Goal: Task Accomplishment & Management: Complete application form

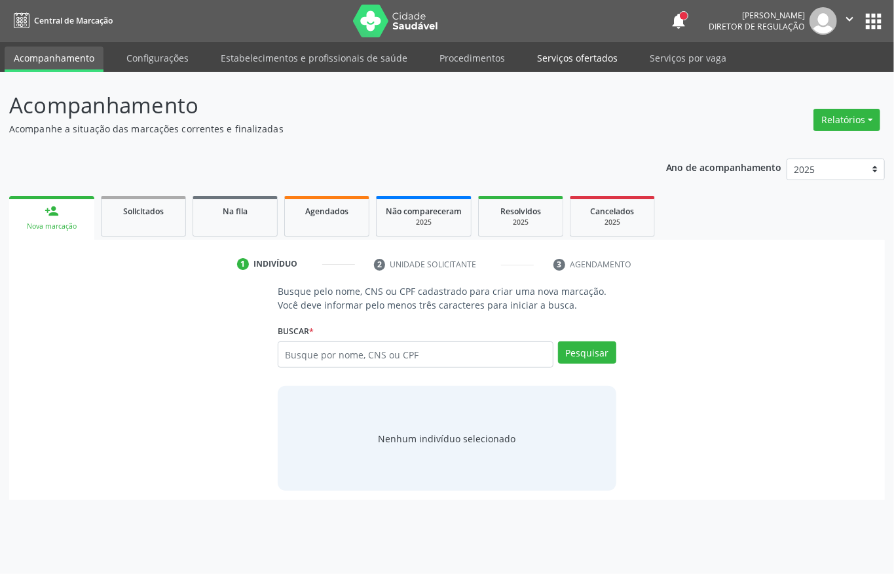
click at [571, 60] on link "Serviços ofertados" at bounding box center [577, 58] width 99 height 23
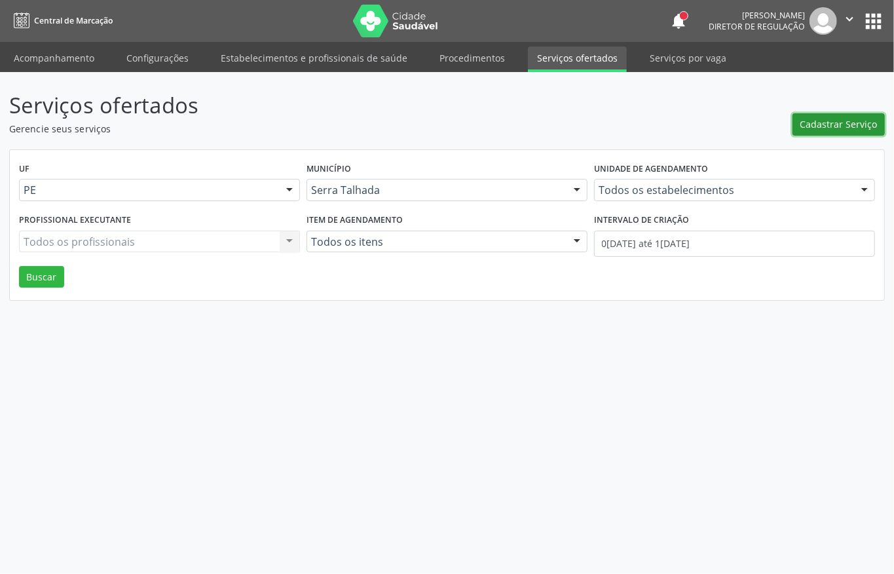
click at [823, 131] on button "Cadastrar Serviço" at bounding box center [839, 124] width 92 height 22
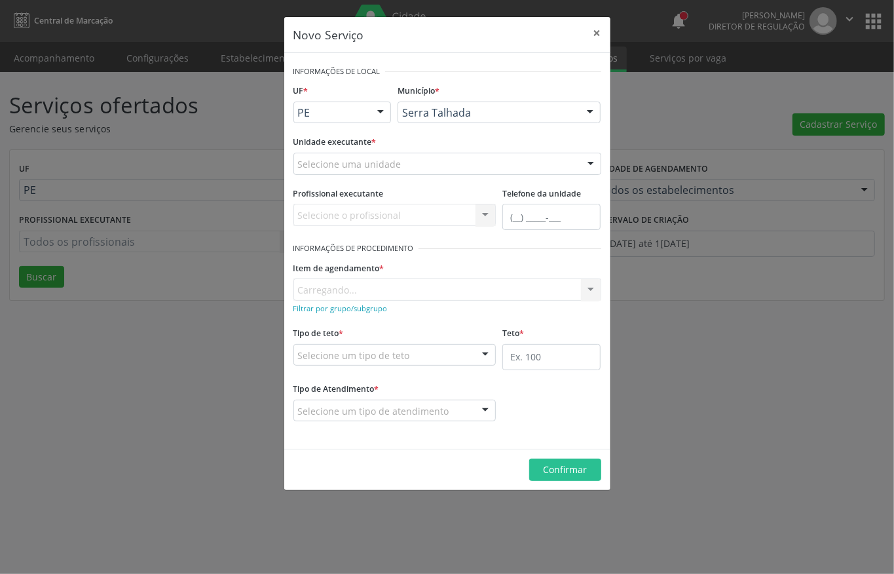
click at [657, 105] on div "Novo Serviço × Informações de Local UF * PE PE Nenhum resultado encontrado para…" at bounding box center [447, 287] width 894 height 574
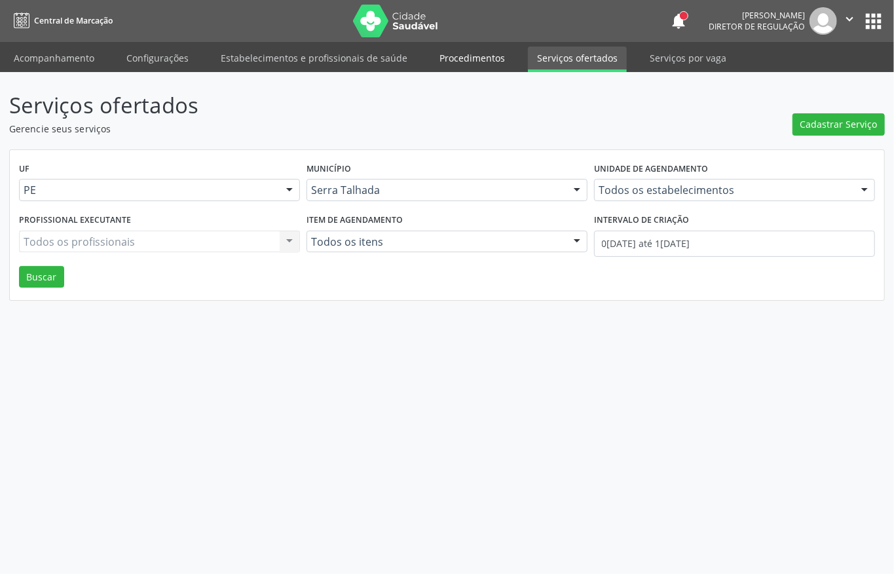
click at [436, 64] on link "Procedimentos" at bounding box center [472, 58] width 84 height 23
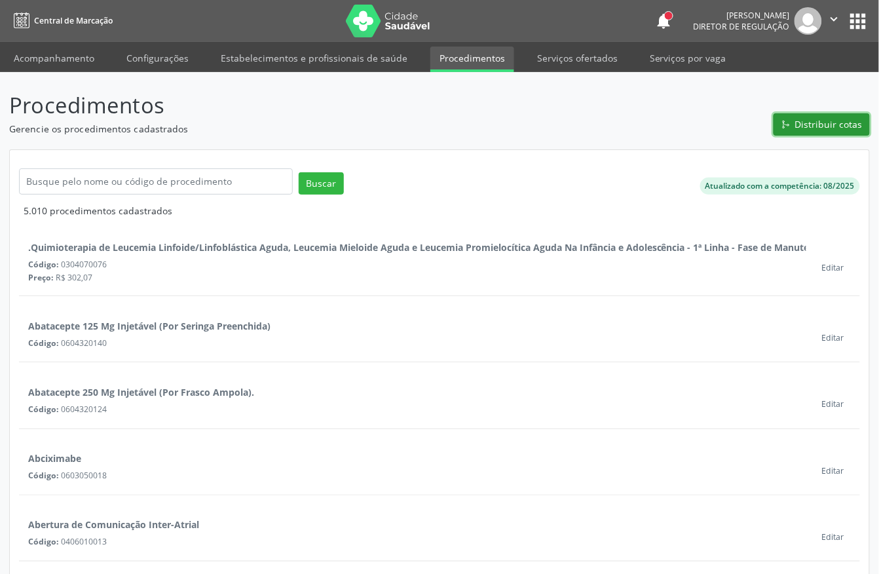
click at [818, 128] on span "Distribuir cotas" at bounding box center [828, 124] width 67 height 14
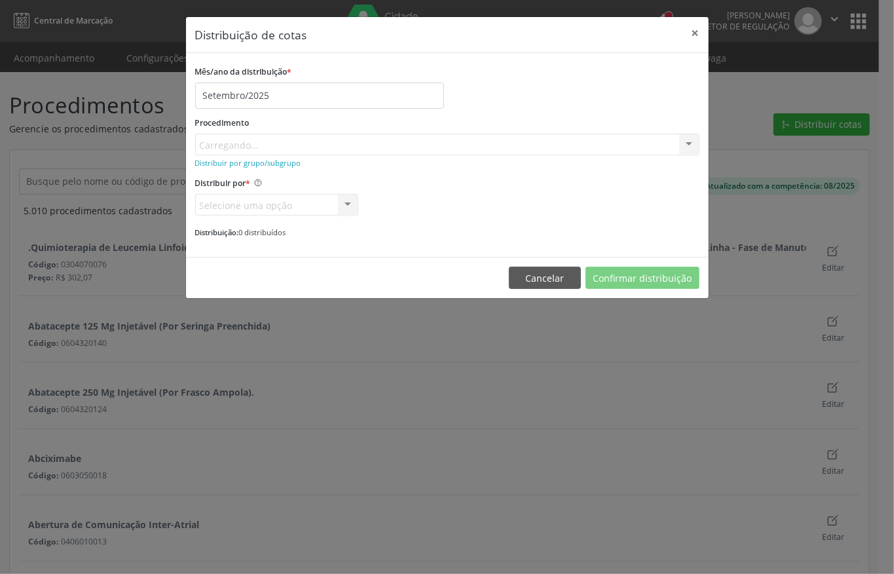
click at [247, 144] on div "Procedimento Carregando... No elements found. Consider changing the search quer…" at bounding box center [447, 134] width 505 height 42
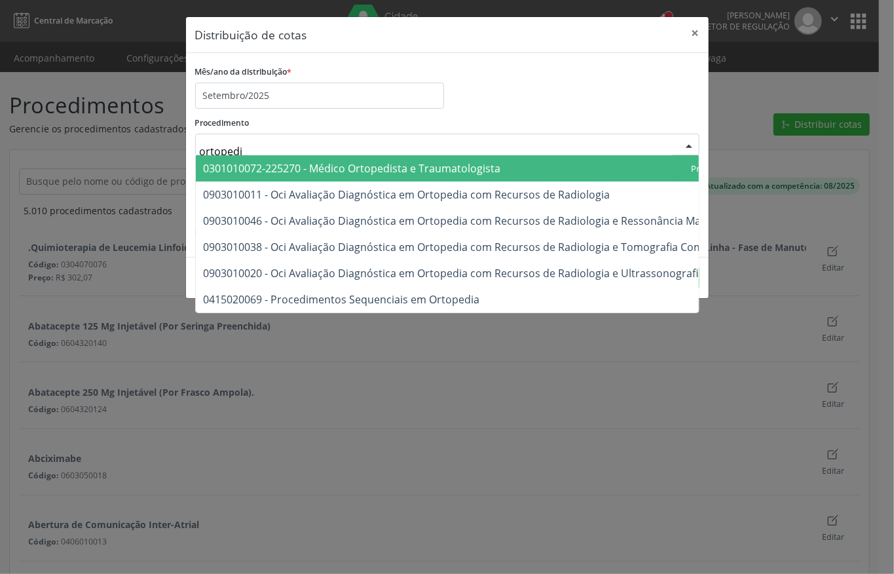
type input "ortoped"
click at [271, 158] on span "0301010072-225270 - Médico Ortopedista e Traumatologista" at bounding box center [487, 168] width 583 height 26
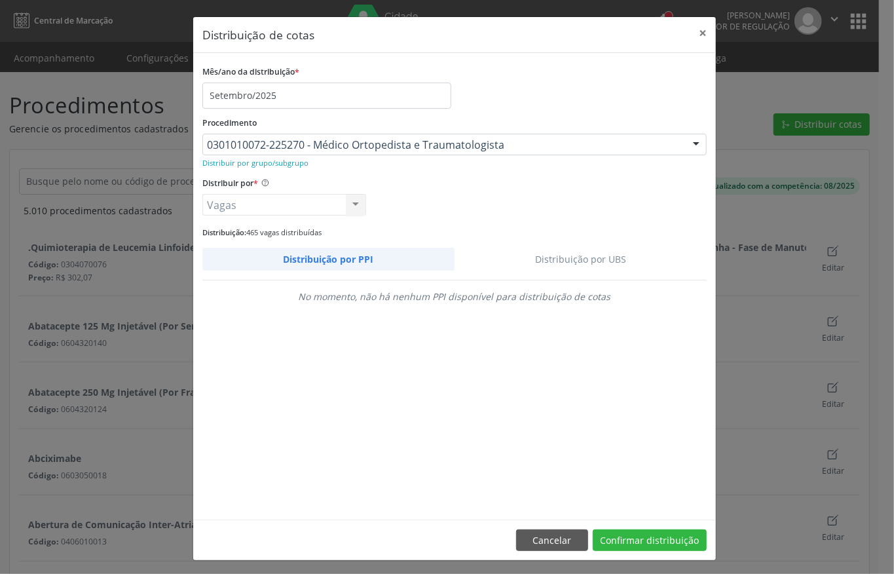
click at [572, 254] on link "Distribuição por UBS" at bounding box center [581, 259] width 253 height 23
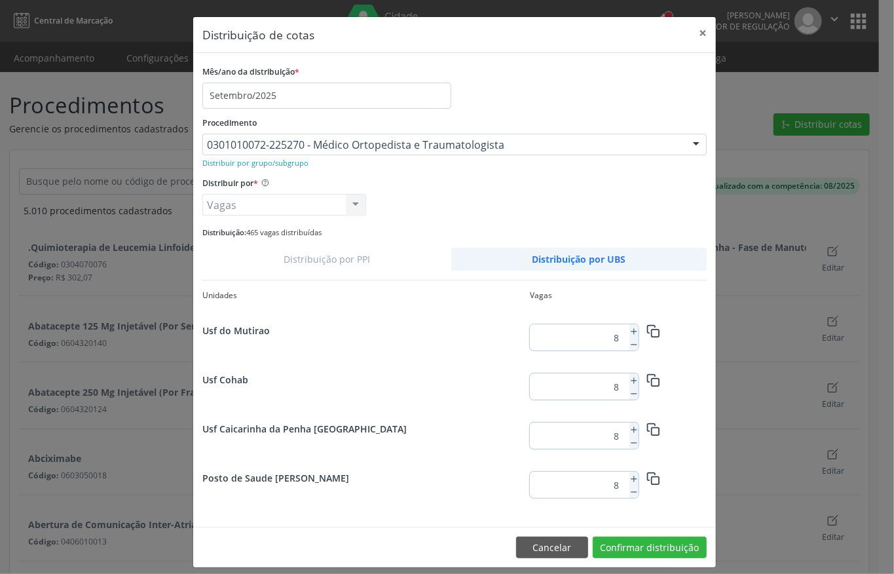
scroll to position [1685, 0]
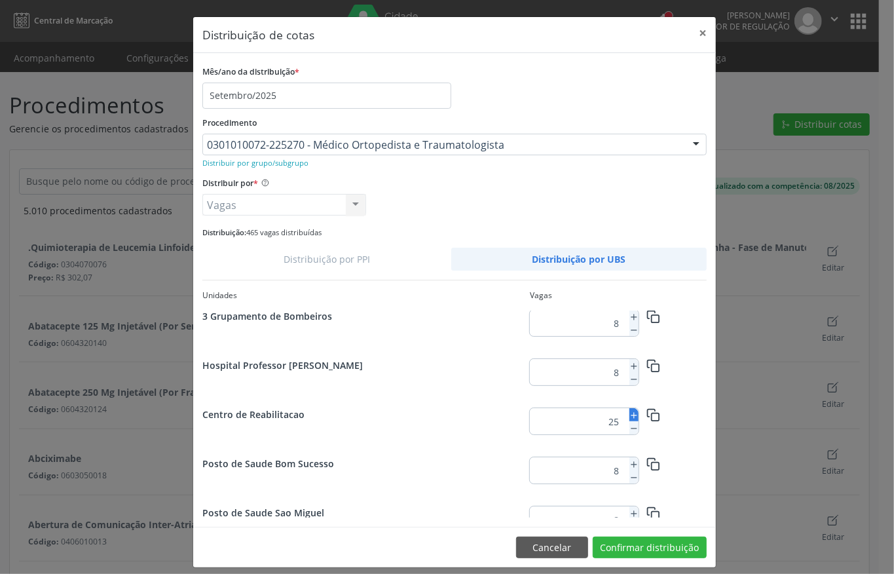
click at [630, 415] on icon at bounding box center [634, 415] width 9 height 9
type input "29"
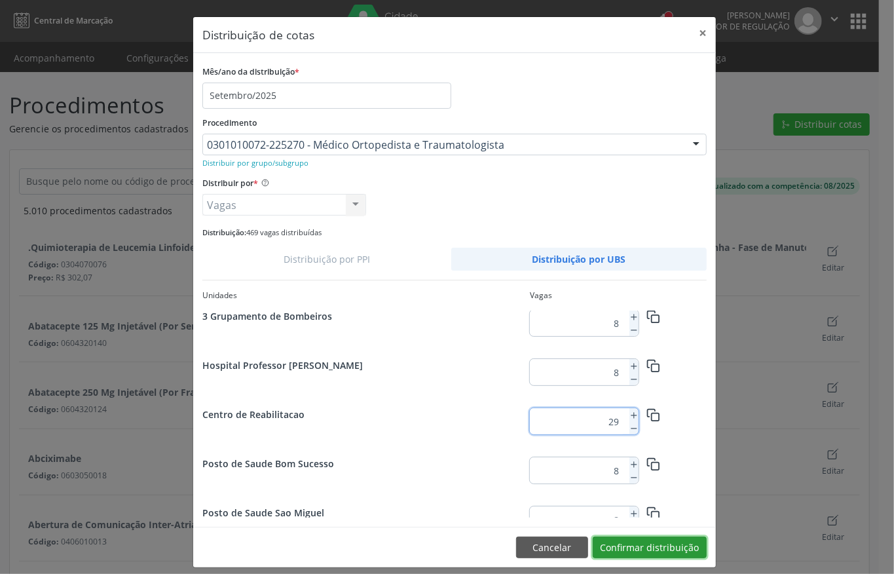
click at [628, 548] on button "Confirmar distribuição" at bounding box center [650, 548] width 114 height 22
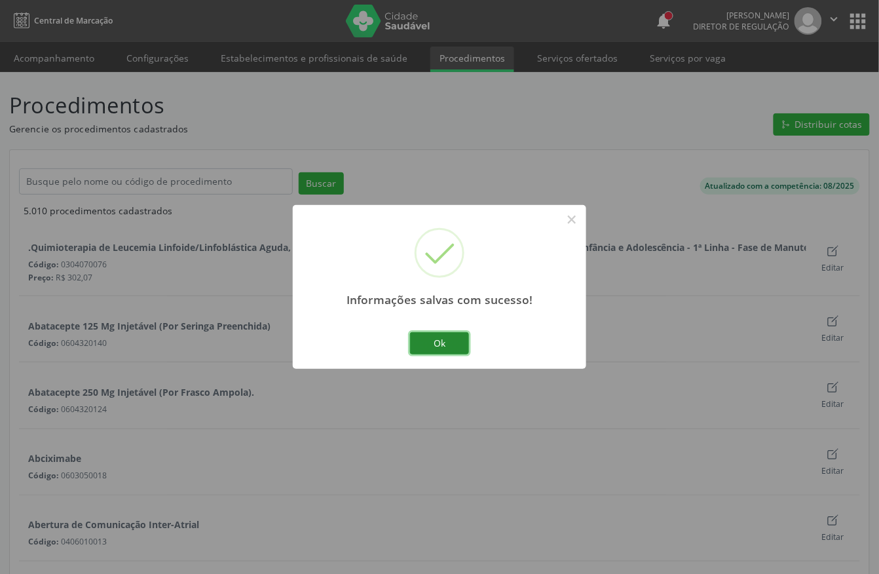
click at [438, 344] on button "Ok" at bounding box center [439, 343] width 59 height 22
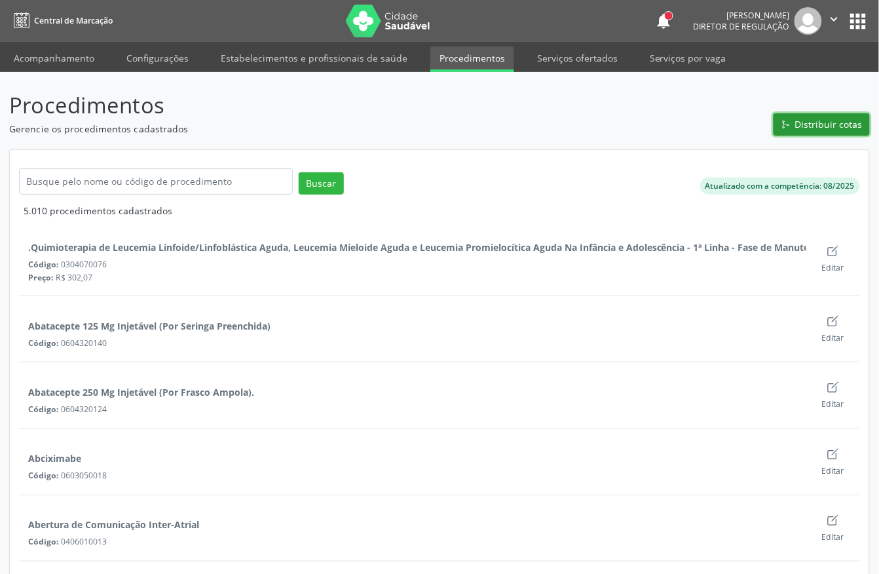
click at [811, 115] on button "Distribuir cotas" at bounding box center [822, 124] width 96 height 22
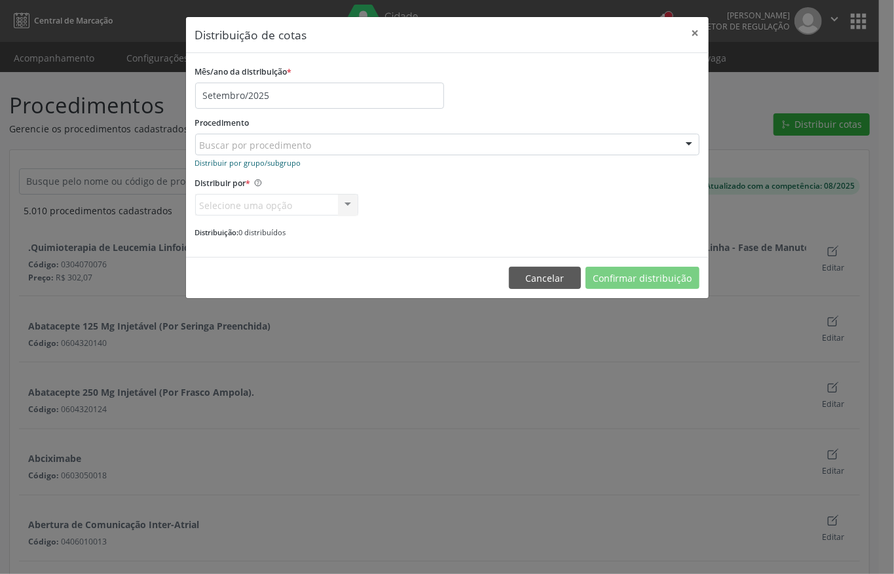
click at [250, 164] on small "Distribuir por grupo/subgrupo" at bounding box center [248, 163] width 106 height 10
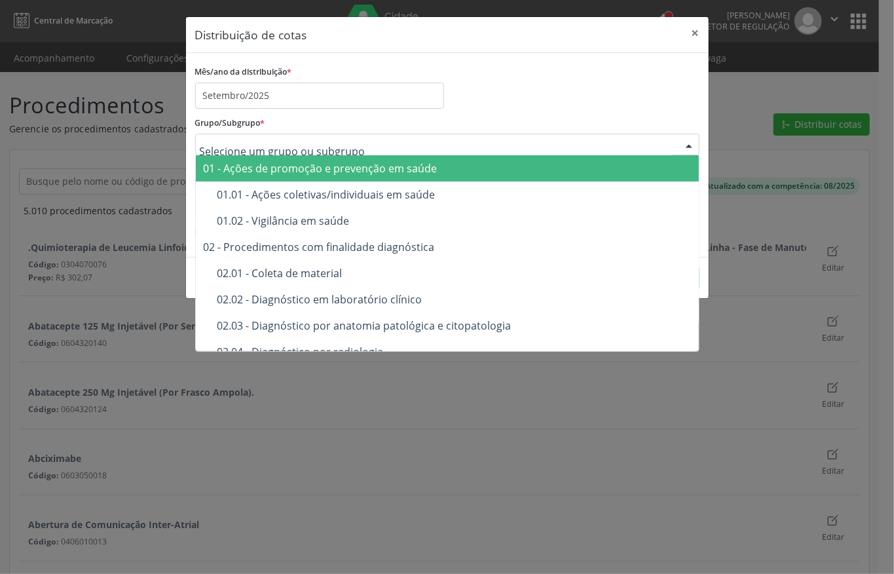
type input "p"
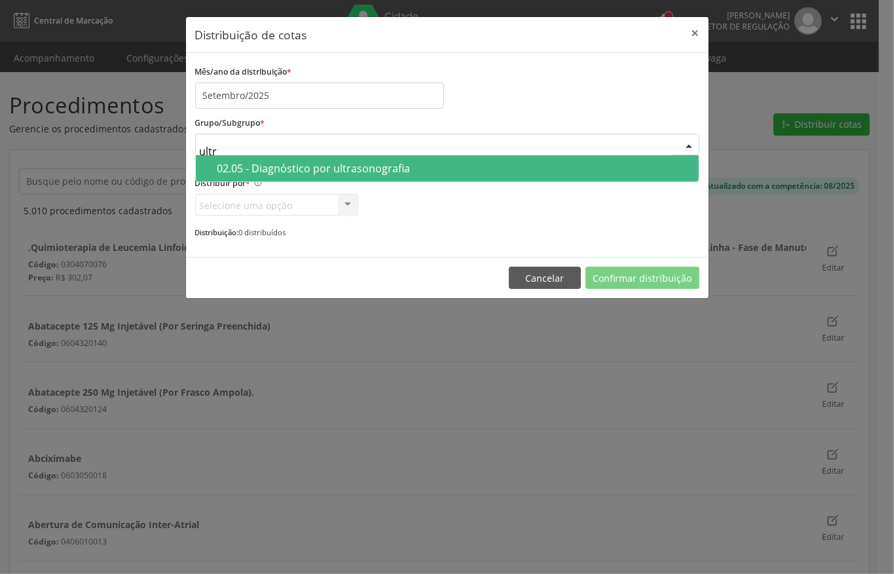
type input "ultra"
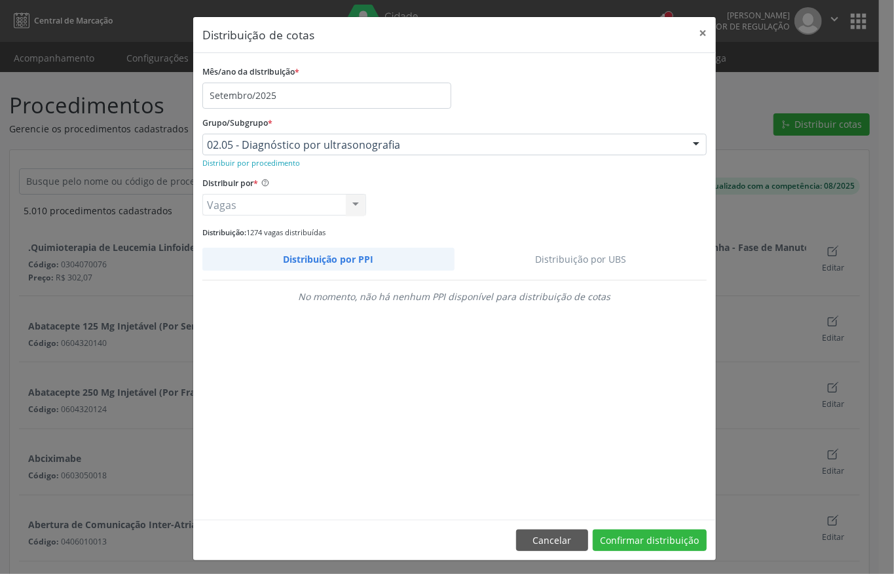
click at [579, 258] on link "Distribuição por UBS" at bounding box center [581, 259] width 253 height 23
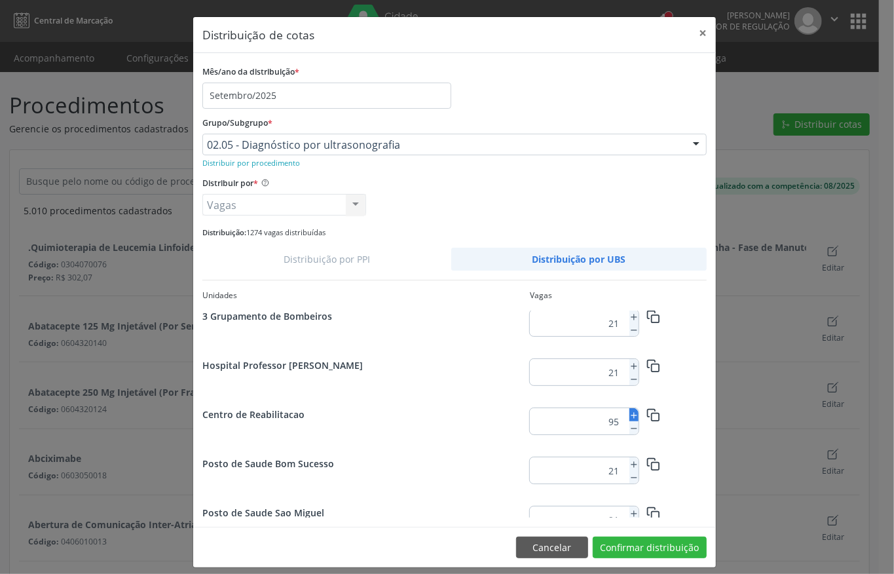
click at [630, 417] on icon at bounding box center [634, 415] width 9 height 9
type input "99"
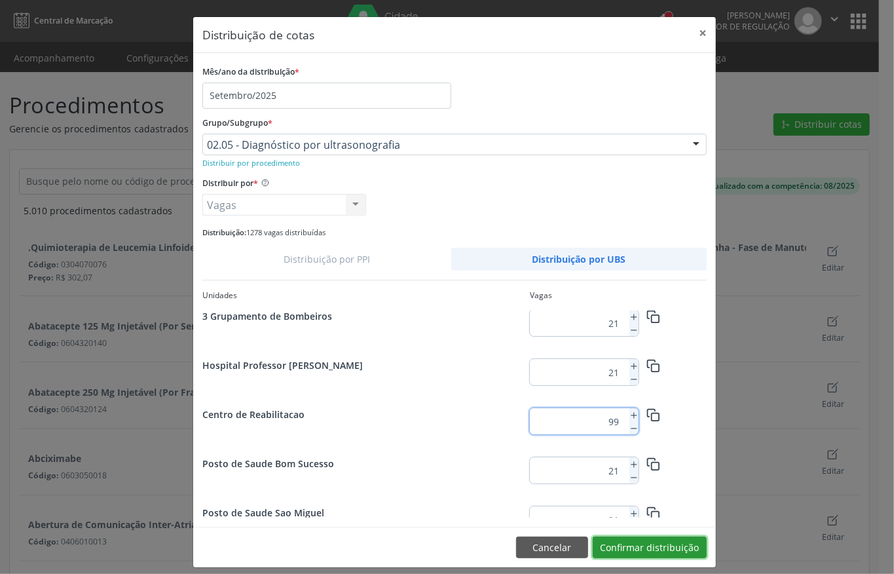
click at [634, 537] on button "Confirmar distribuição" at bounding box center [650, 548] width 114 height 22
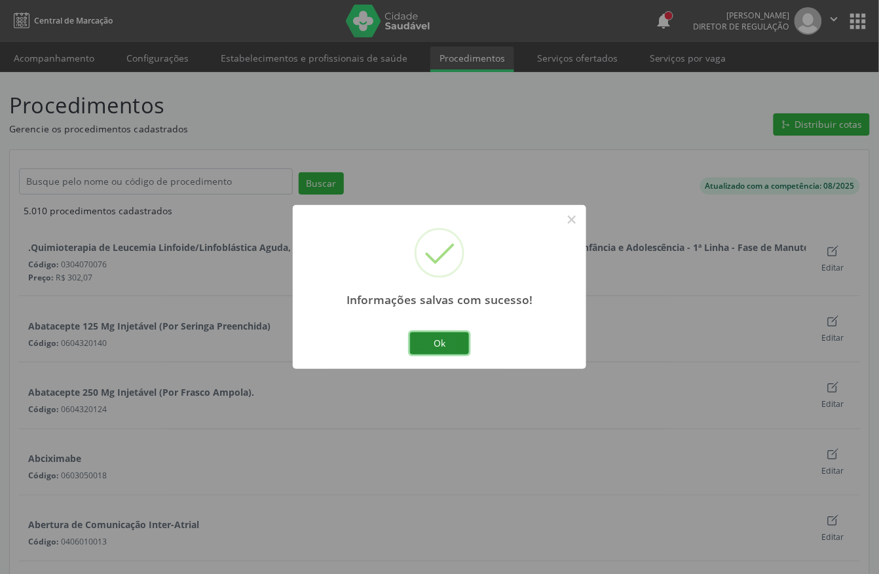
click at [442, 338] on button "Ok" at bounding box center [439, 343] width 59 height 22
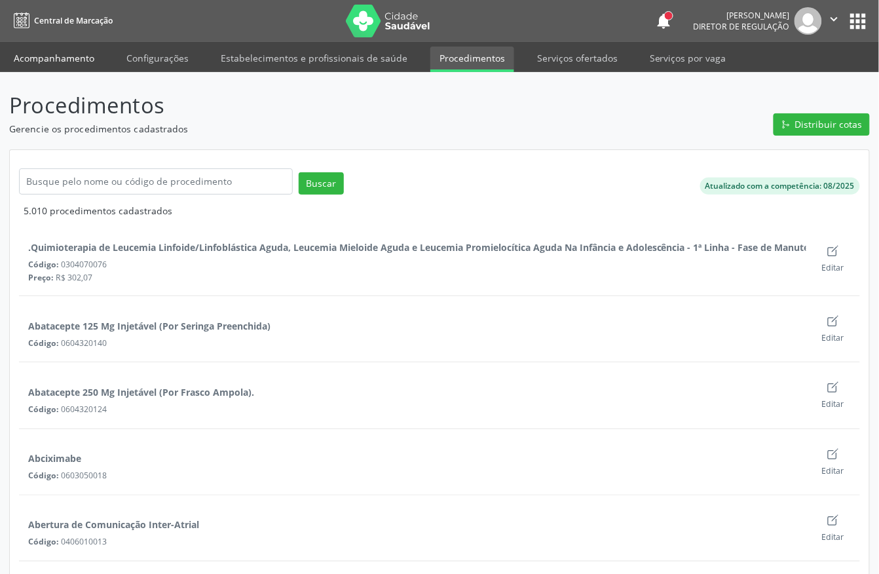
click at [22, 50] on link "Acompanhamento" at bounding box center [54, 58] width 99 height 23
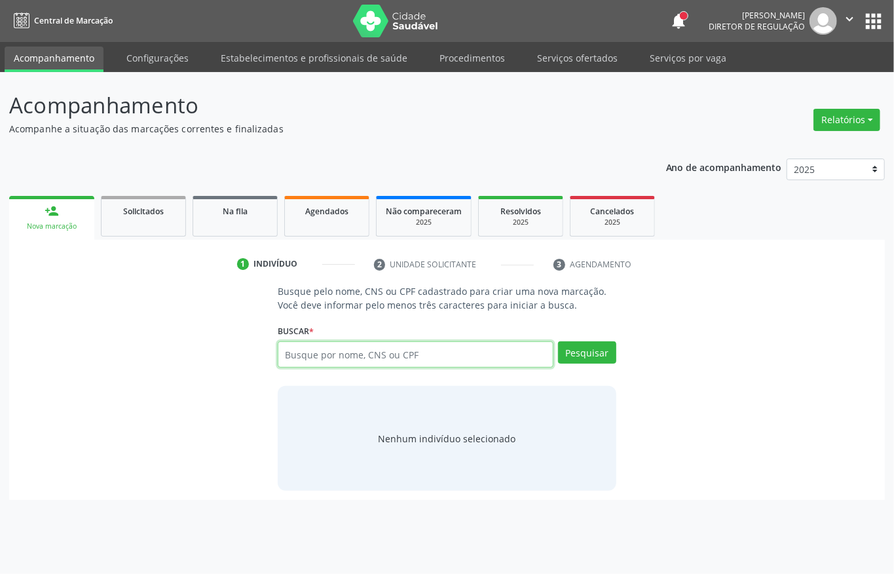
click at [429, 355] on input "text" at bounding box center [416, 354] width 276 height 26
click at [427, 351] on input "text" at bounding box center [416, 354] width 276 height 26
click at [417, 358] on input "text" at bounding box center [416, 354] width 276 height 26
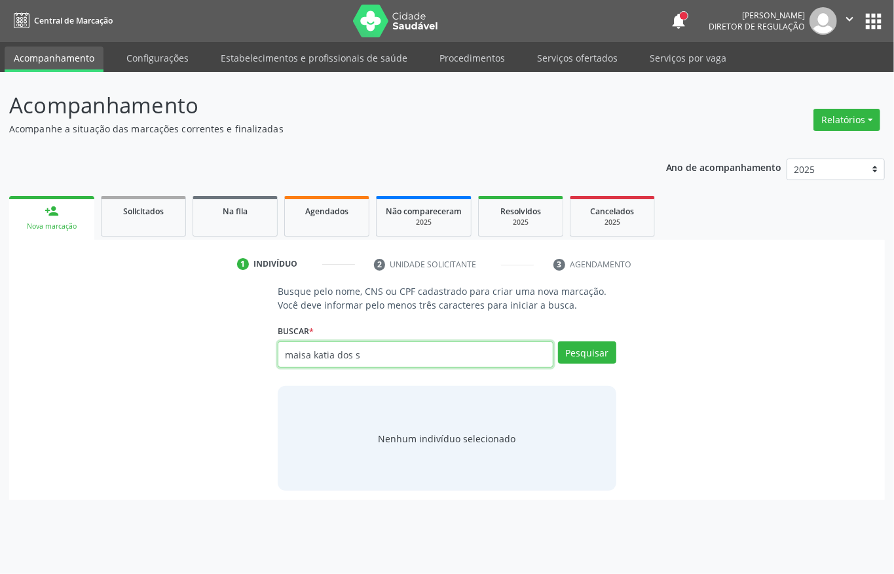
type input "maisa katia dos s"
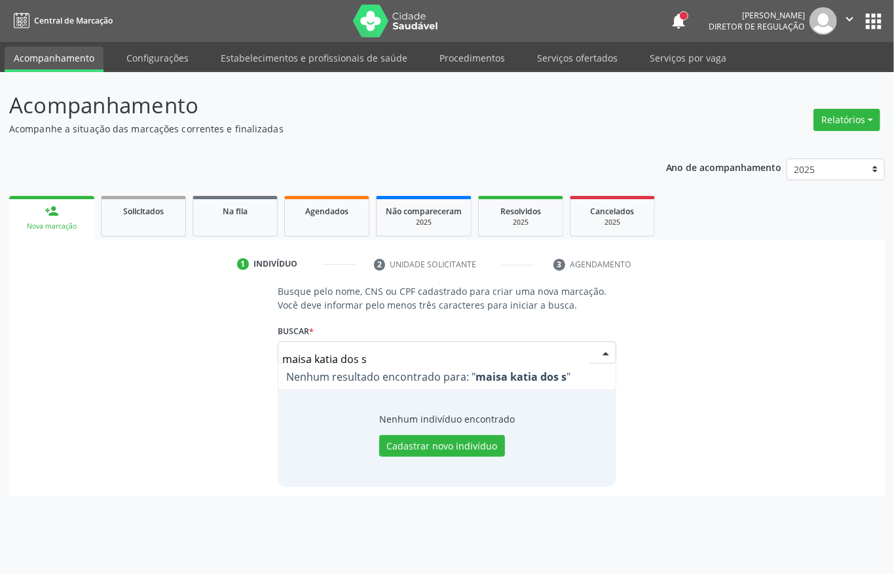
click at [425, 359] on input "maisa katia dos s" at bounding box center [435, 359] width 307 height 26
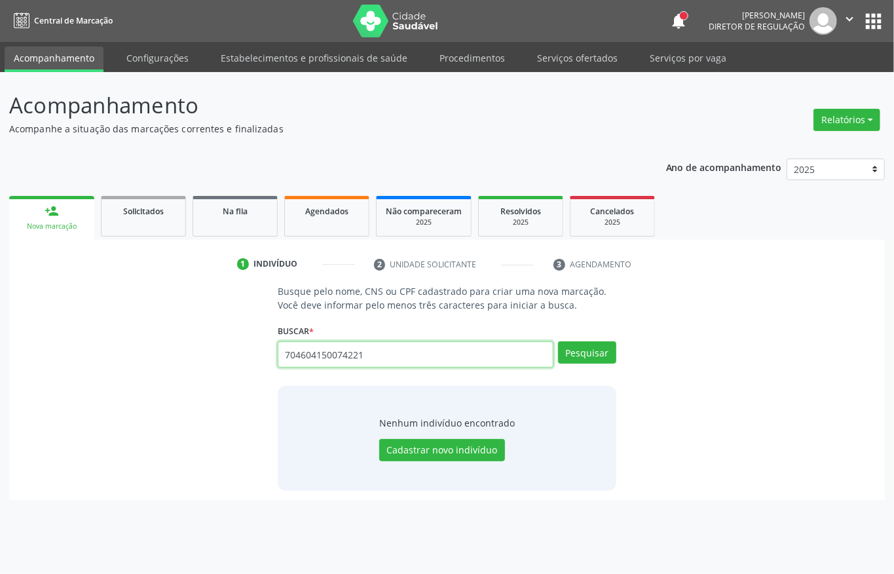
type input "704604150074221"
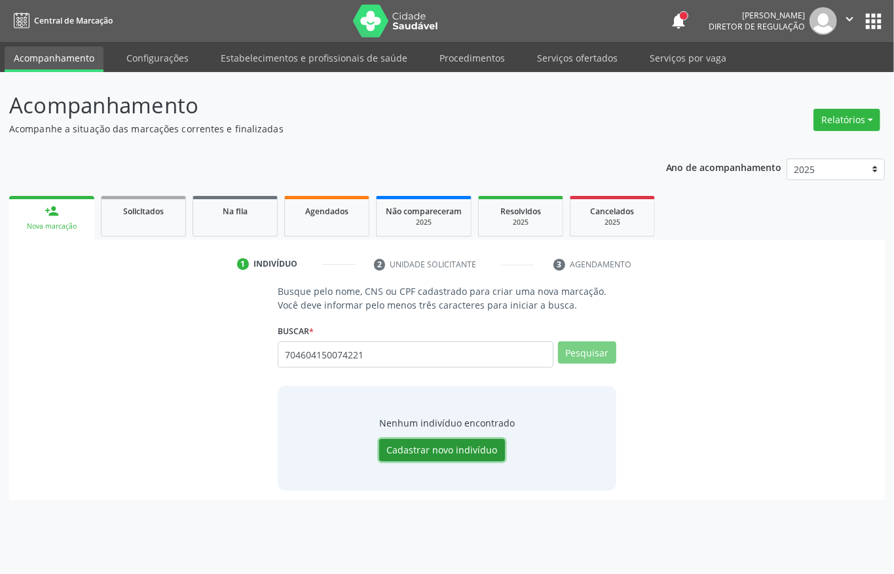
click at [478, 449] on button "Cadastrar novo indivíduo" at bounding box center [442, 450] width 126 height 22
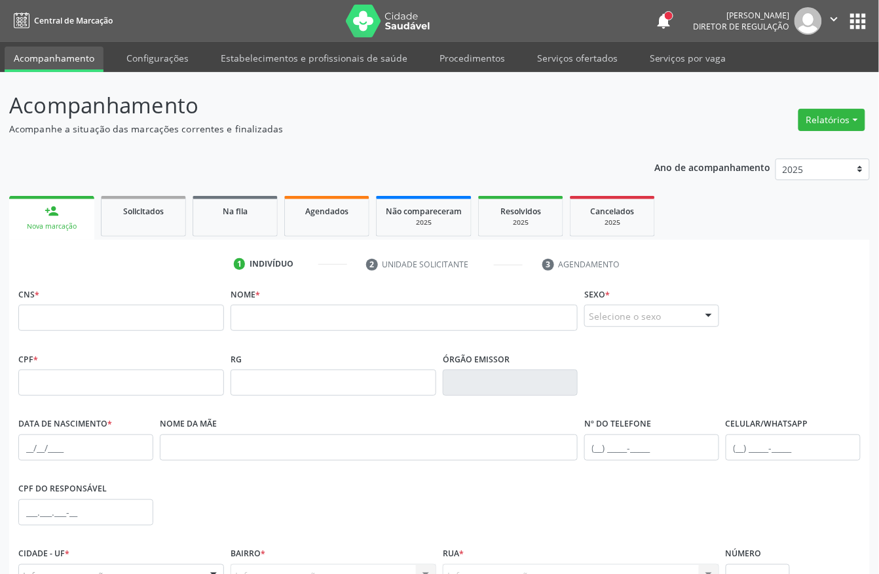
scroll to position [137, 0]
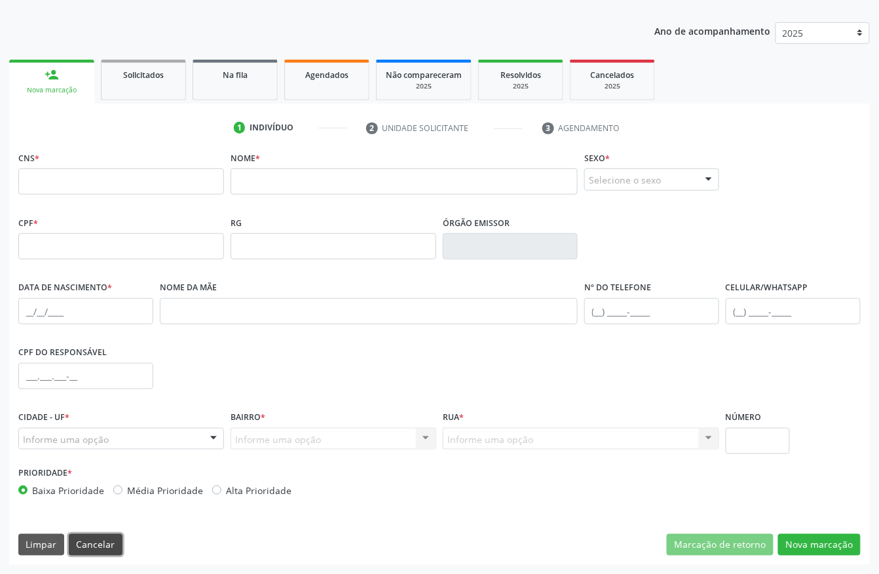
click at [108, 548] on button "Cancelar" at bounding box center [96, 545] width 54 height 22
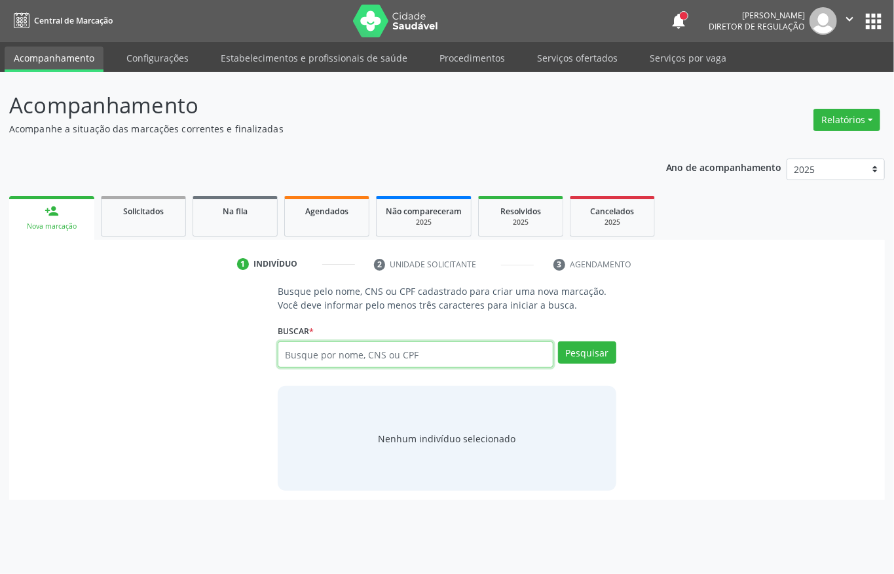
click at [376, 349] on input "text" at bounding box center [416, 354] width 276 height 26
type input "704604150074221"
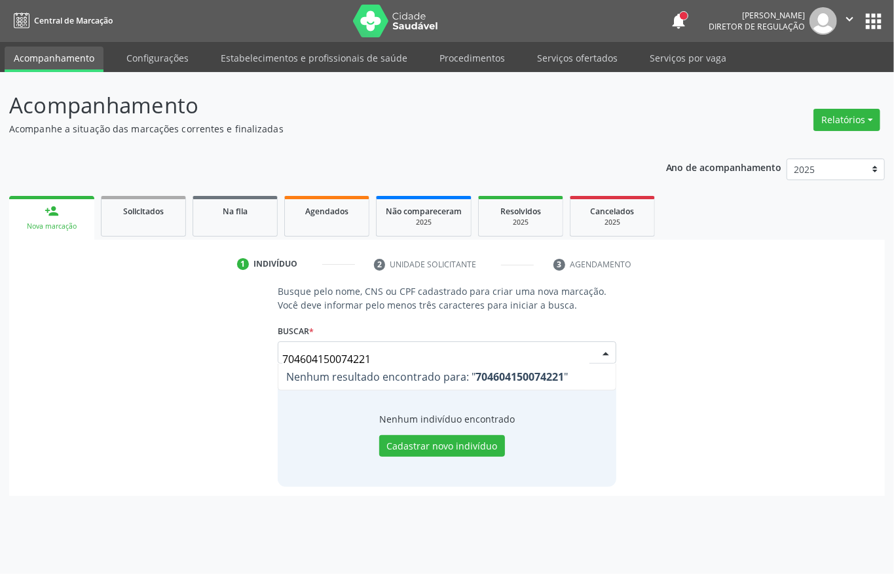
click at [384, 349] on input "704604150074221" at bounding box center [435, 359] width 307 height 26
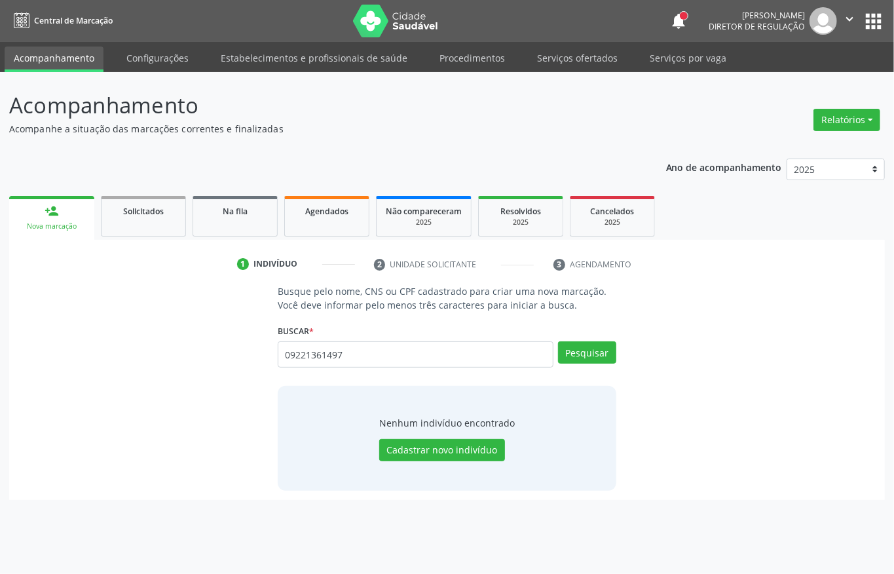
type input "09221361497."
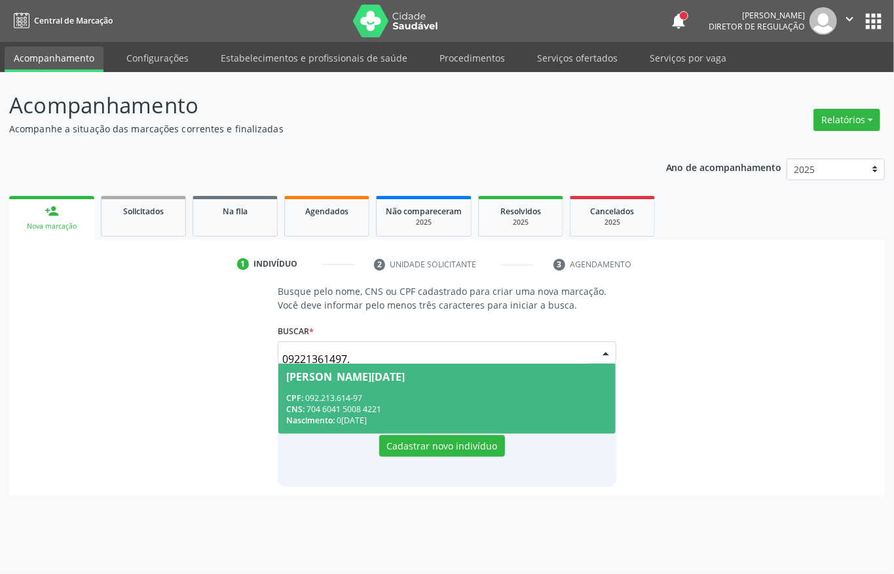
click at [396, 404] on div "CNS: 704 6041 5008 4221" at bounding box center [447, 409] width 322 height 11
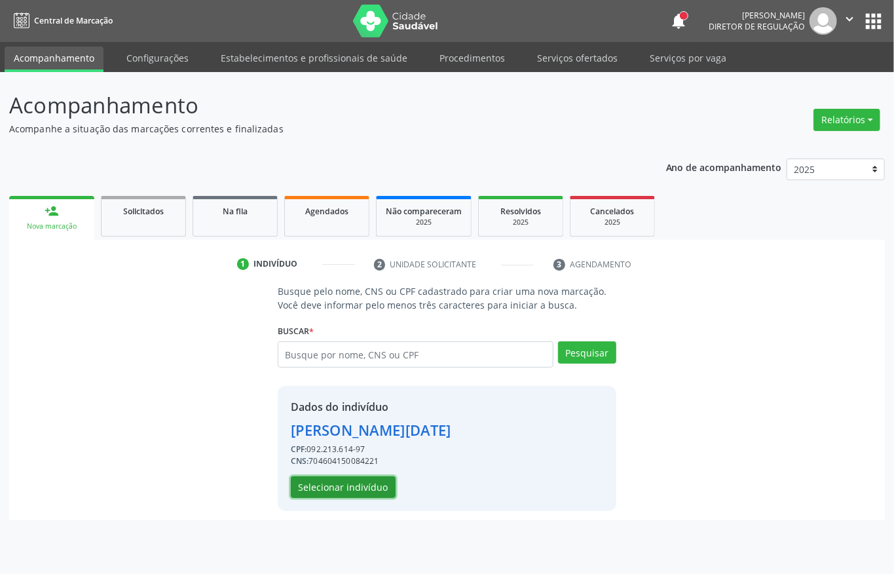
click at [363, 487] on button "Selecionar indivíduo" at bounding box center [343, 487] width 105 height 22
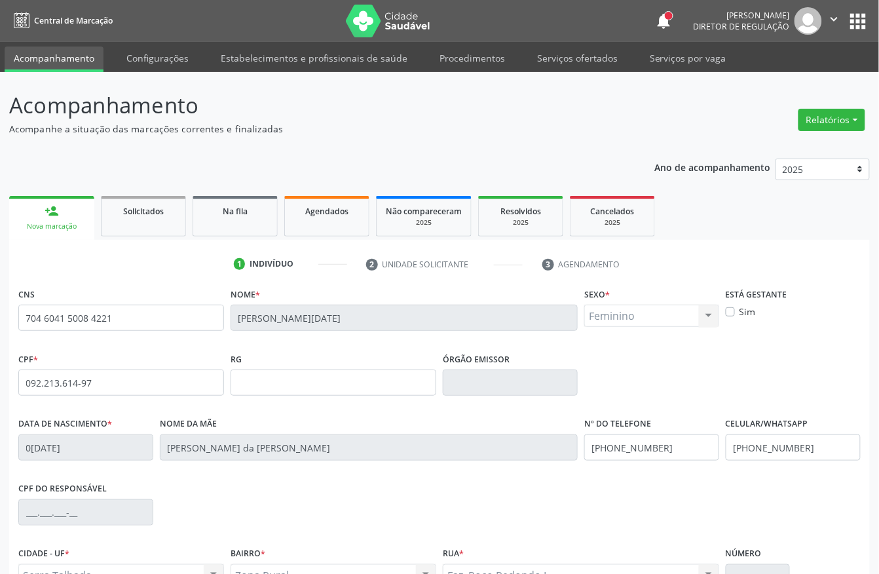
scroll to position [137, 0]
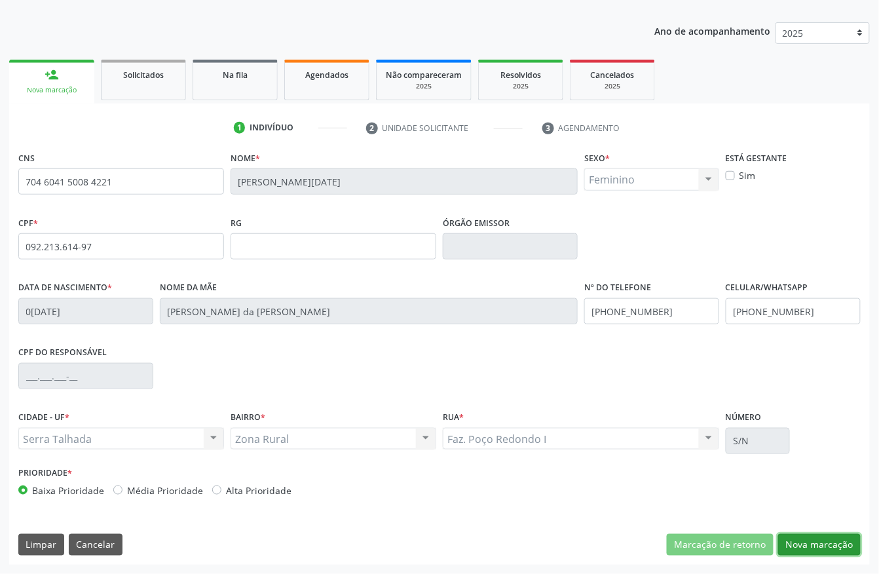
click at [797, 538] on button "Nova marcação" at bounding box center [819, 545] width 83 height 22
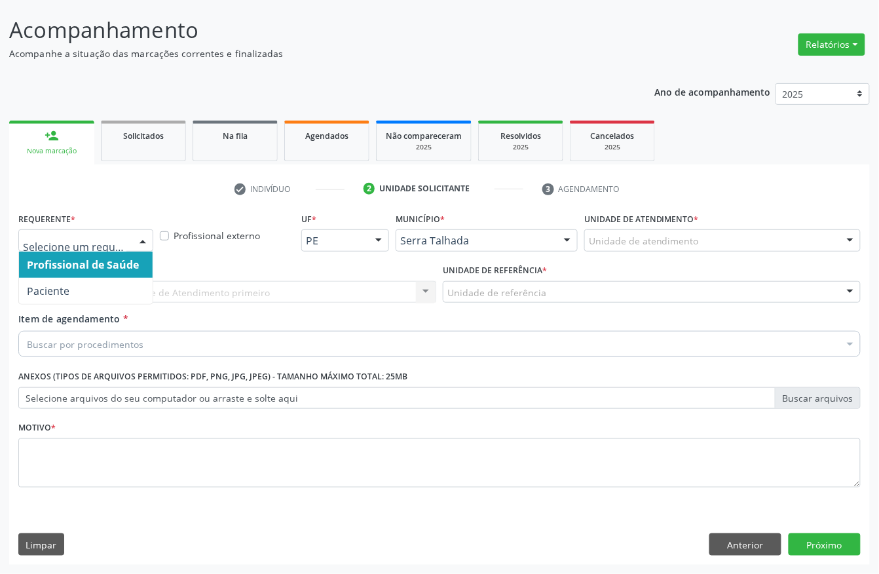
click at [94, 231] on div at bounding box center [85, 240] width 135 height 22
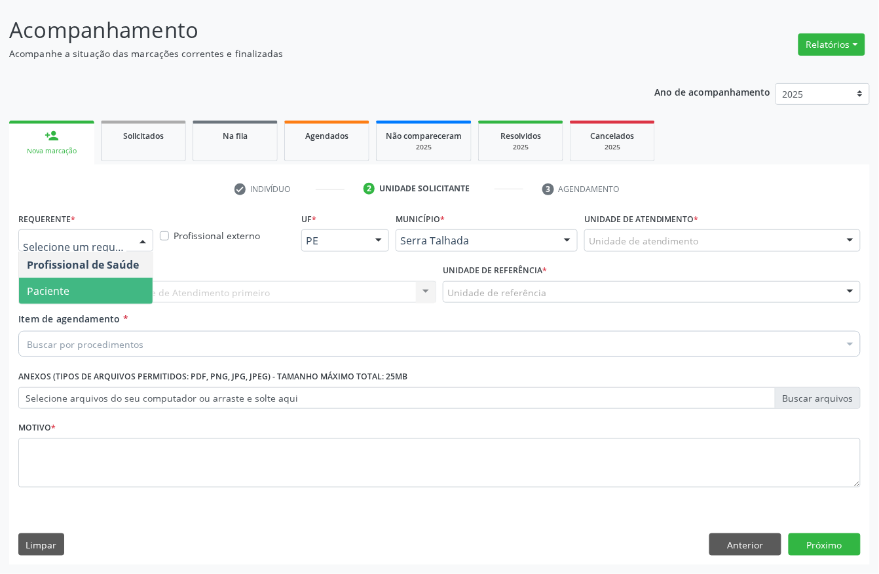
click at [95, 292] on span "Paciente" at bounding box center [86, 291] width 134 height 26
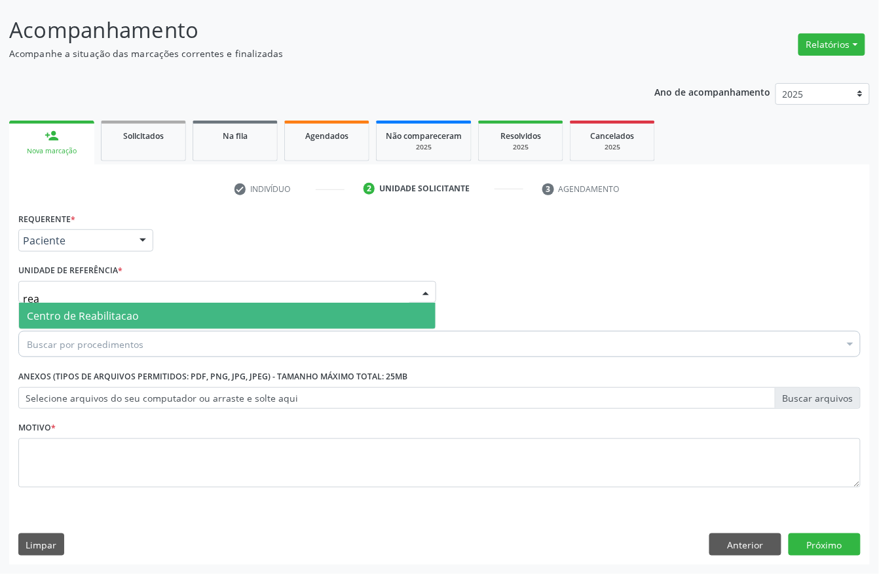
type input "reab"
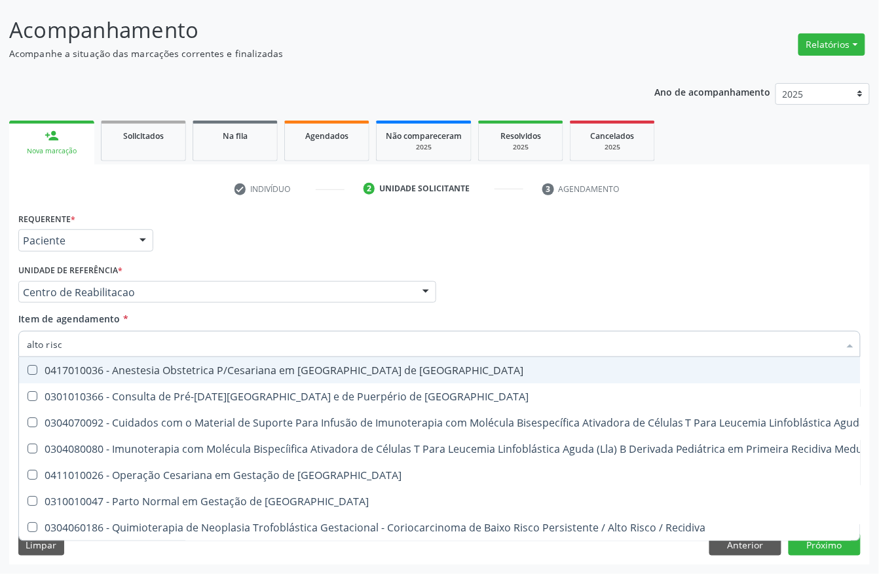
type input "alto risco"
click at [282, 254] on div "Requerente * Paciente Profissional de Saúde Paciente Nenhum resultado encontrad…" at bounding box center [439, 234] width 849 height 51
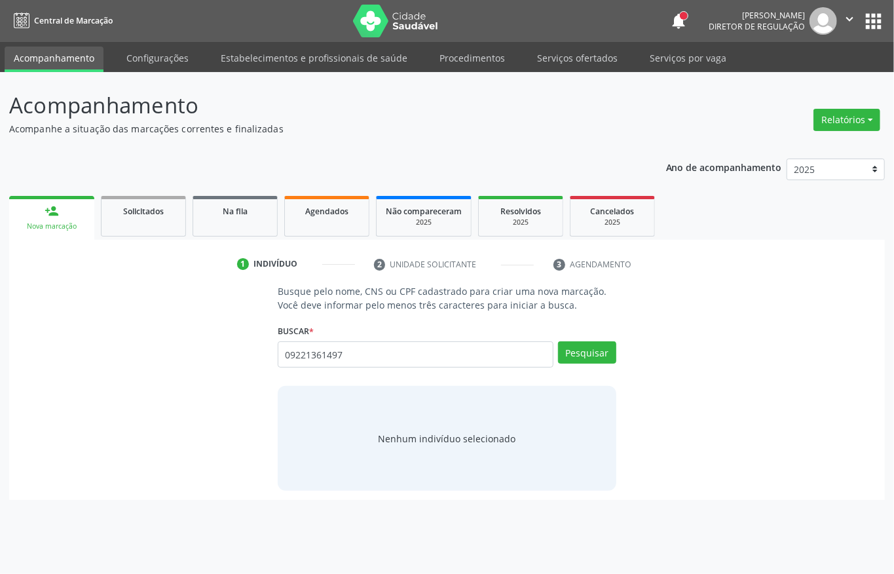
type input "09221361497"
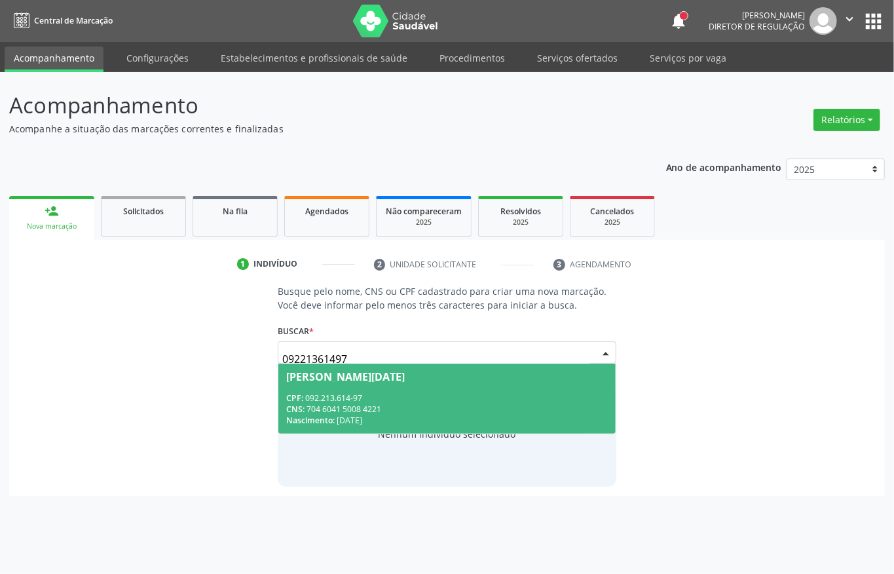
click at [375, 408] on div "CNS: 704 6041 5008 4221" at bounding box center [447, 409] width 322 height 11
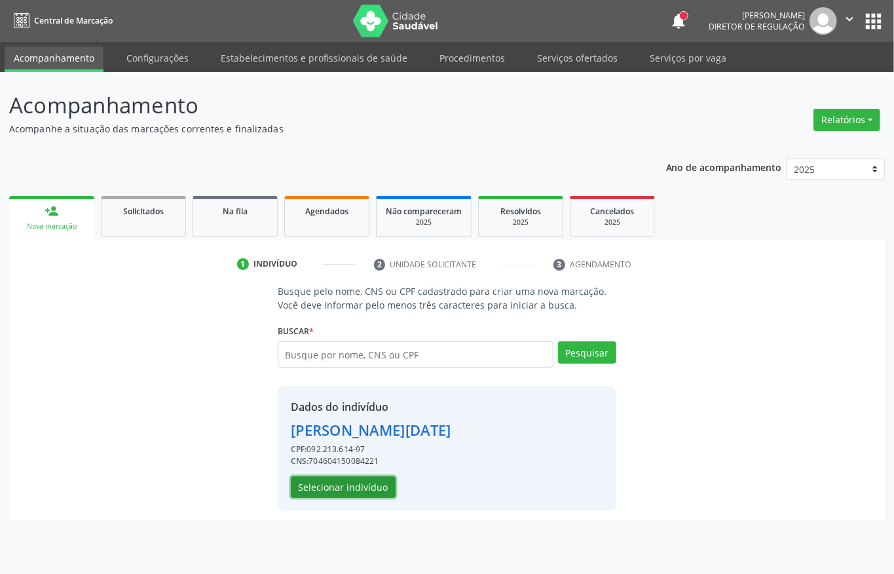
click at [312, 487] on button "Selecionar indivíduo" at bounding box center [343, 487] width 105 height 22
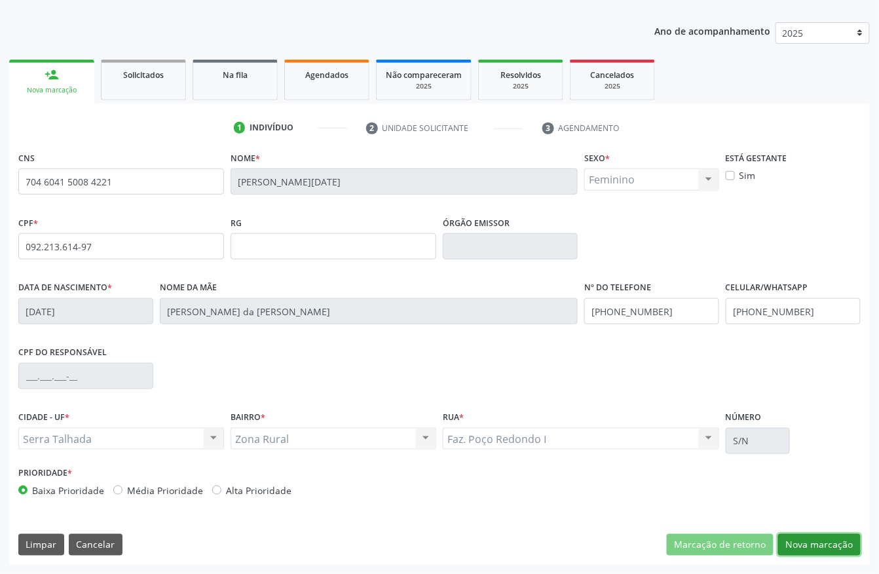
click at [806, 544] on button "Nova marcação" at bounding box center [819, 545] width 83 height 22
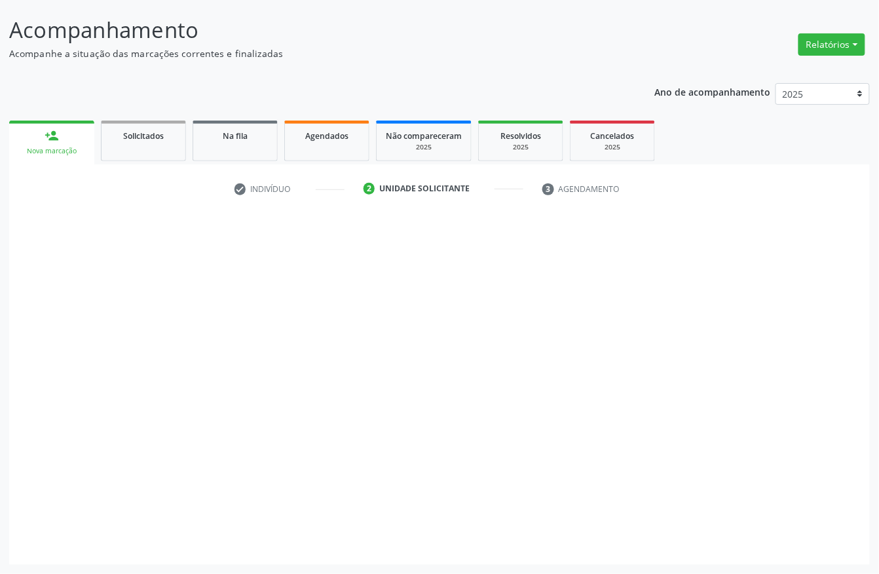
scroll to position [77, 0]
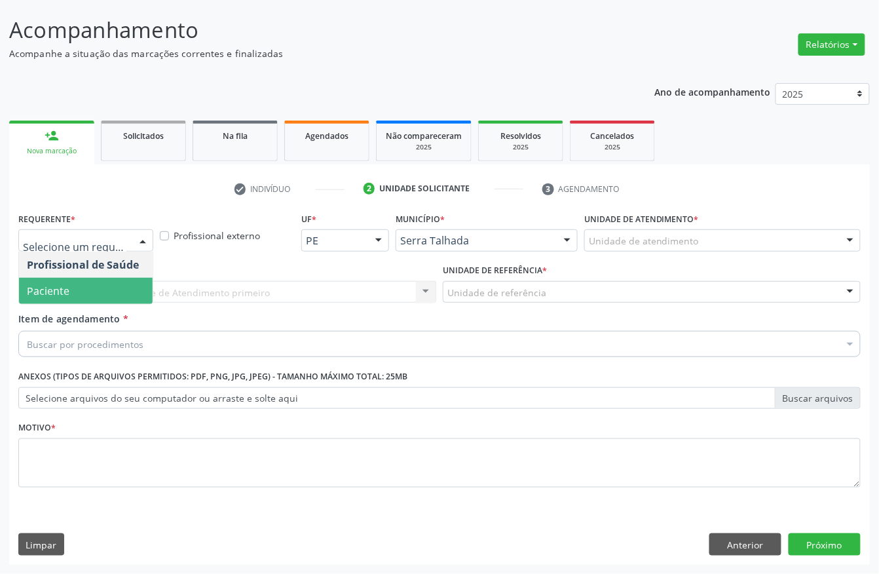
click at [66, 278] on span "Paciente" at bounding box center [86, 291] width 134 height 26
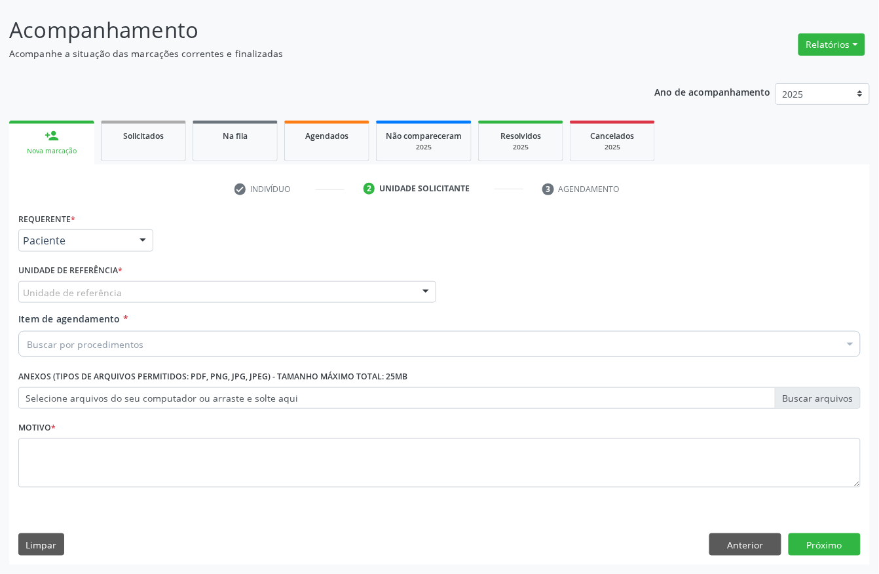
click at [66, 268] on label "Unidade de referência *" at bounding box center [70, 271] width 104 height 20
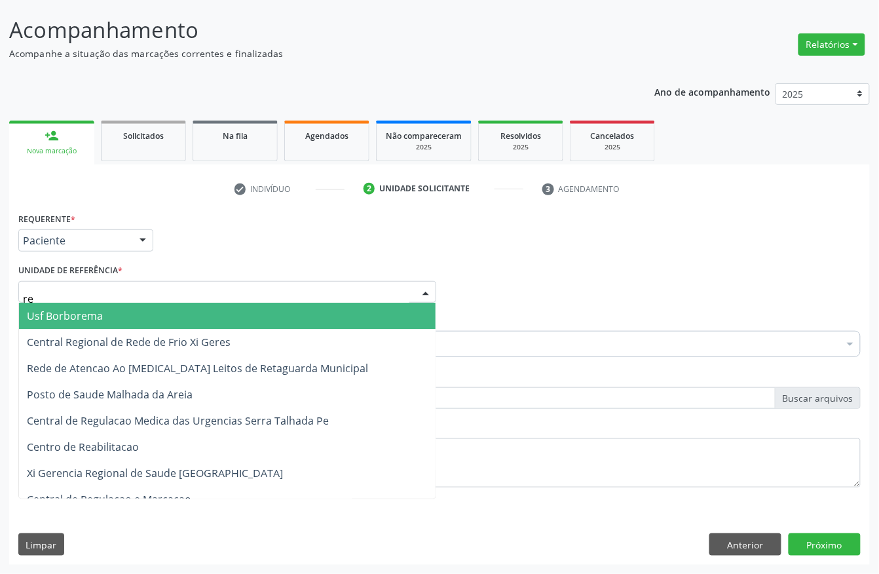
click at [60, 291] on input "re" at bounding box center [216, 299] width 387 height 26
paste input "POSTO DE SAUDE MALHADA DO JUA"
type input "POSTO DE SAUDE MALHADA DO JUA"
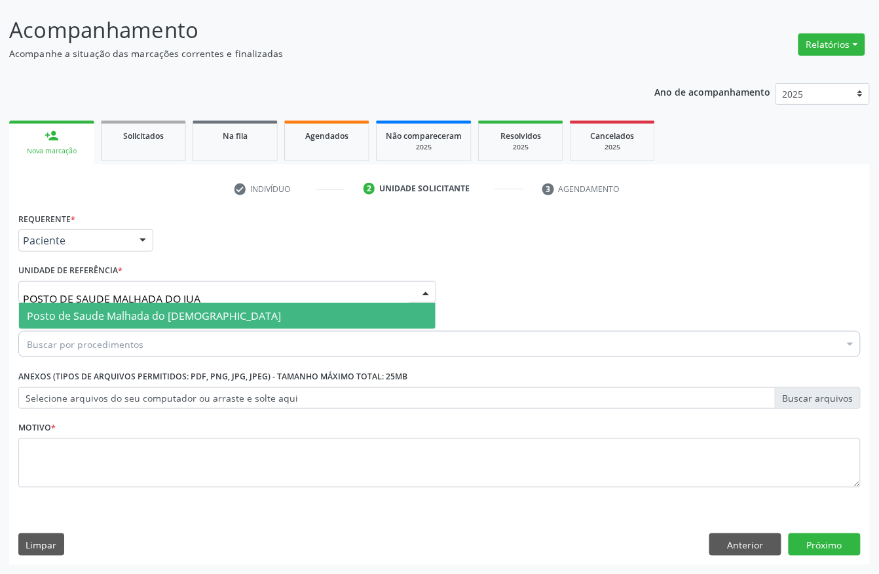
click at [66, 305] on span "Posto de Saude Malhada do [DEMOGRAPHIC_DATA]" at bounding box center [227, 316] width 417 height 26
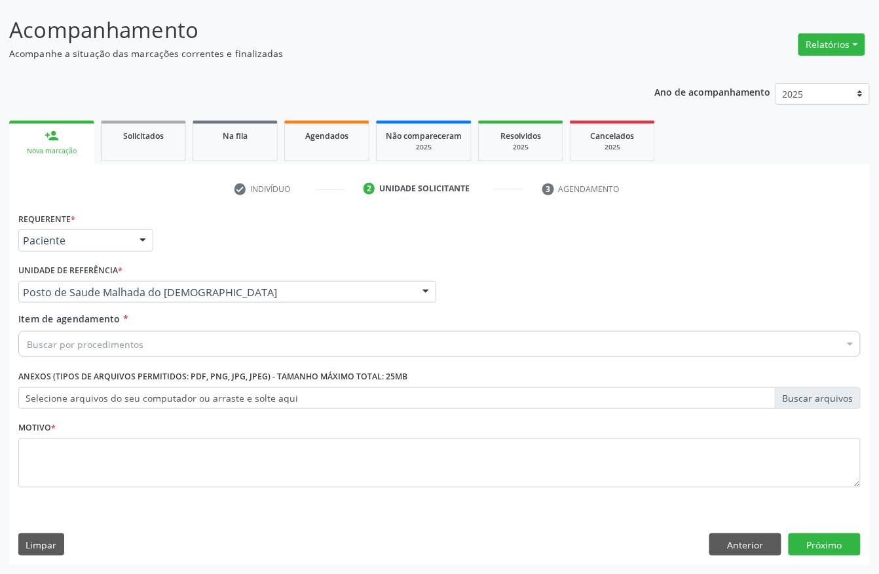
click at [98, 334] on div "Buscar por procedimentos" at bounding box center [439, 344] width 843 height 26
click at [27, 334] on input "Item de agendamento *" at bounding box center [27, 344] width 0 height 26
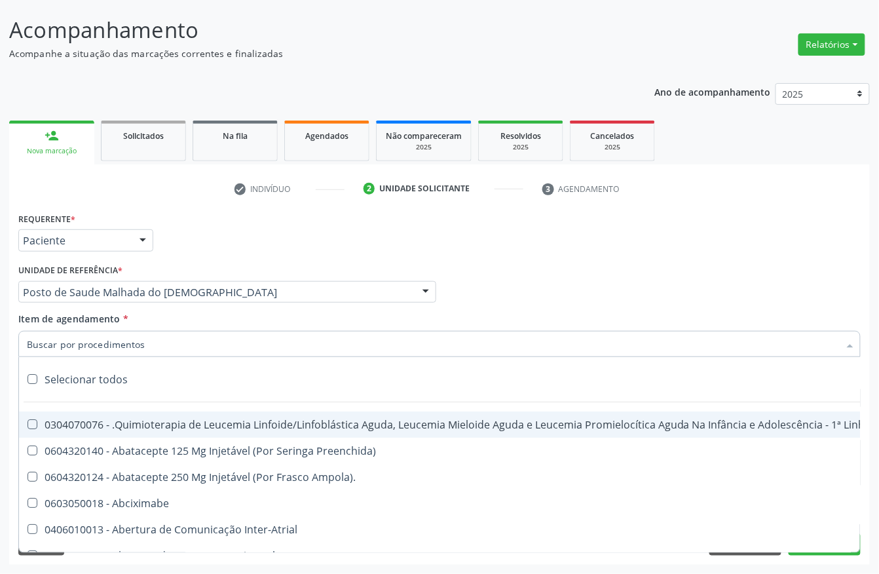
click at [90, 347] on input "Item de agendamento *" at bounding box center [433, 344] width 812 height 26
type input "t"
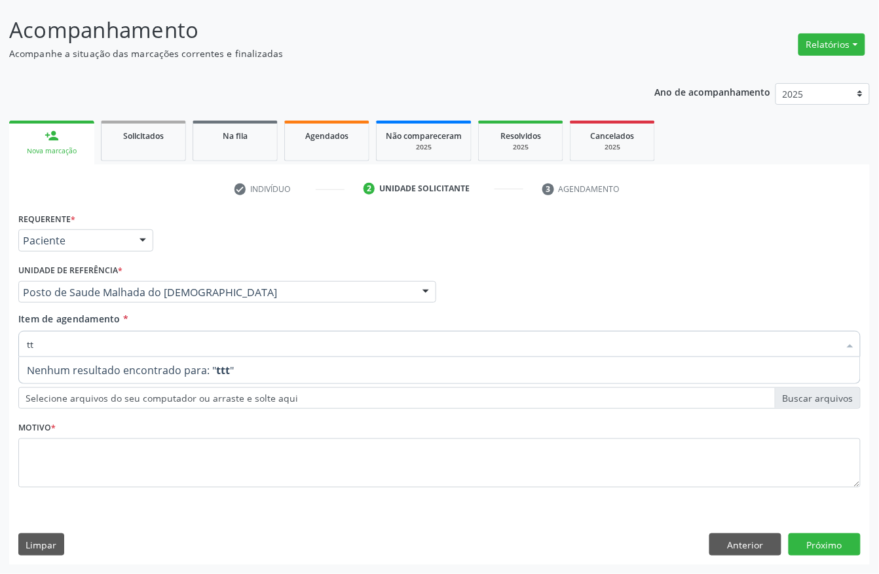
type input "t"
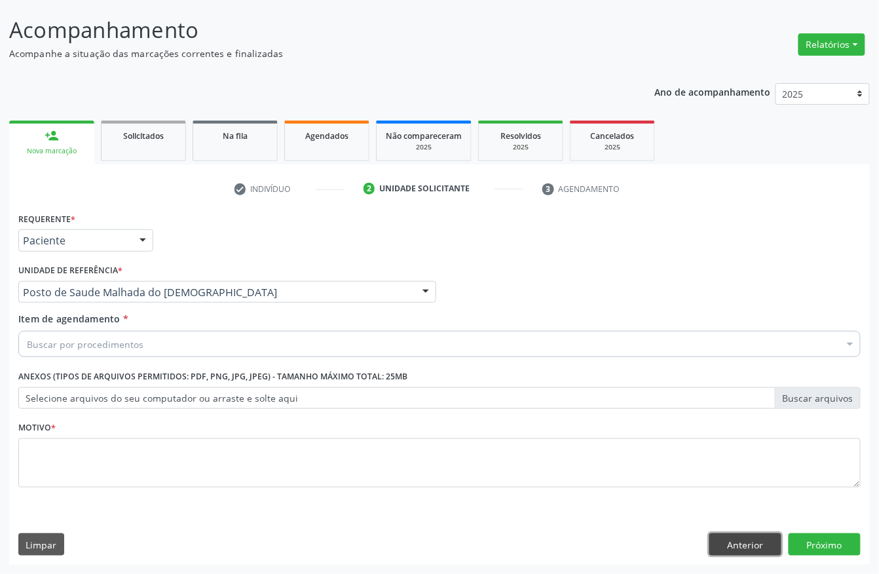
click at [750, 552] on button "Anterior" at bounding box center [746, 544] width 72 height 22
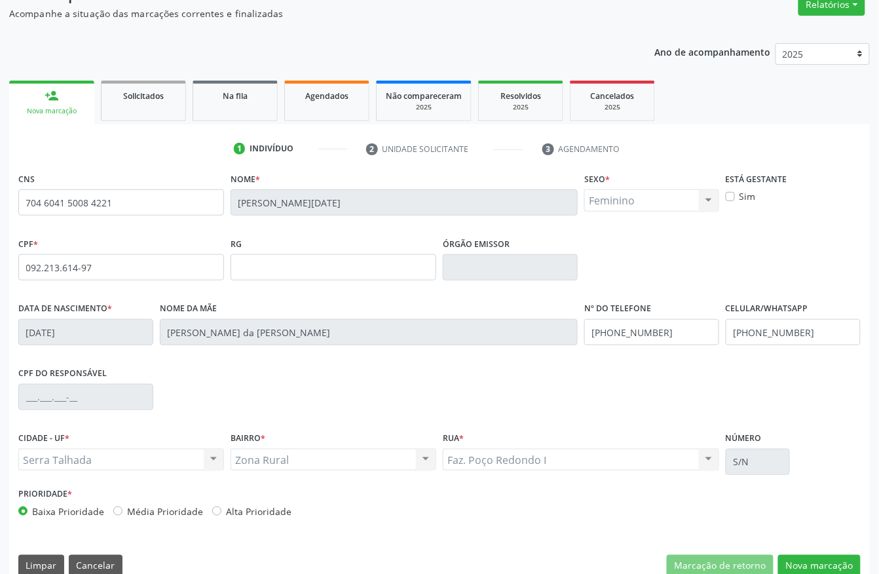
scroll to position [137, 0]
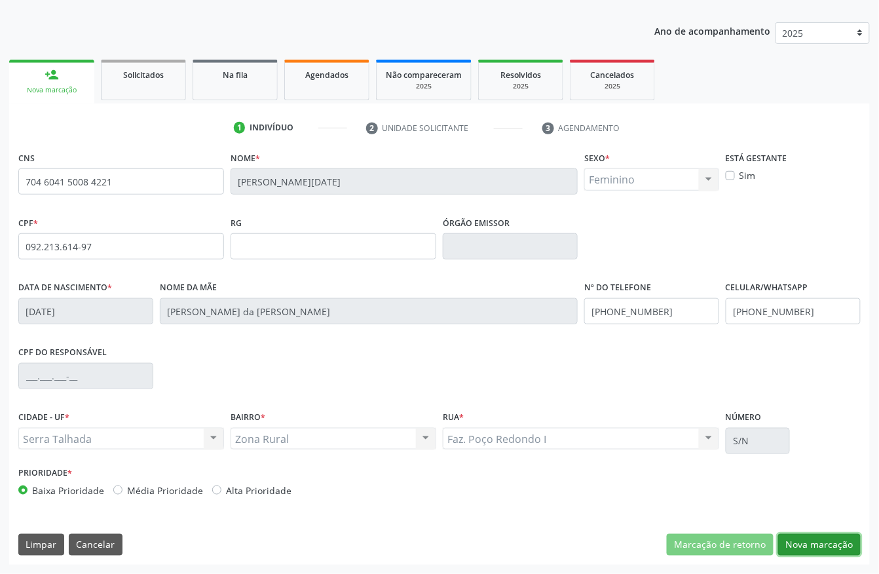
click at [792, 535] on button "Nova marcação" at bounding box center [819, 545] width 83 height 22
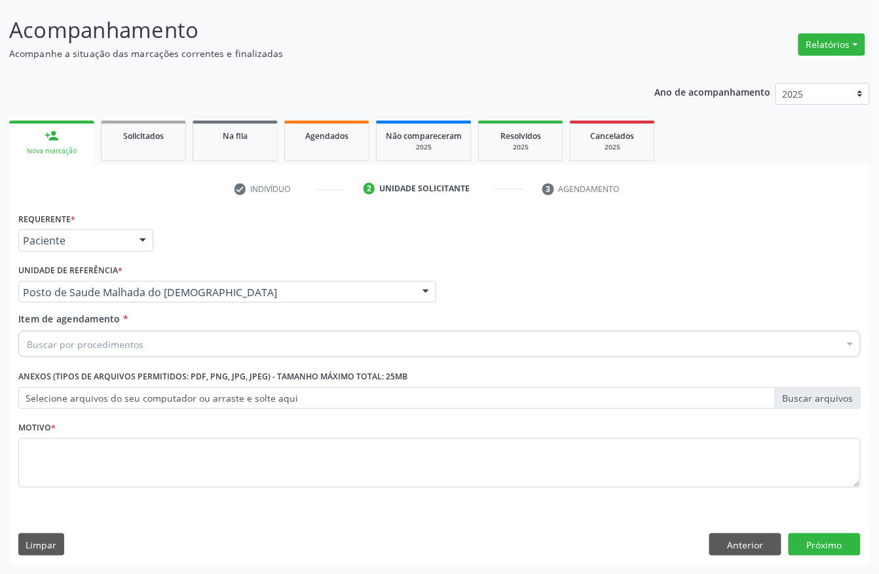
scroll to position [77, 0]
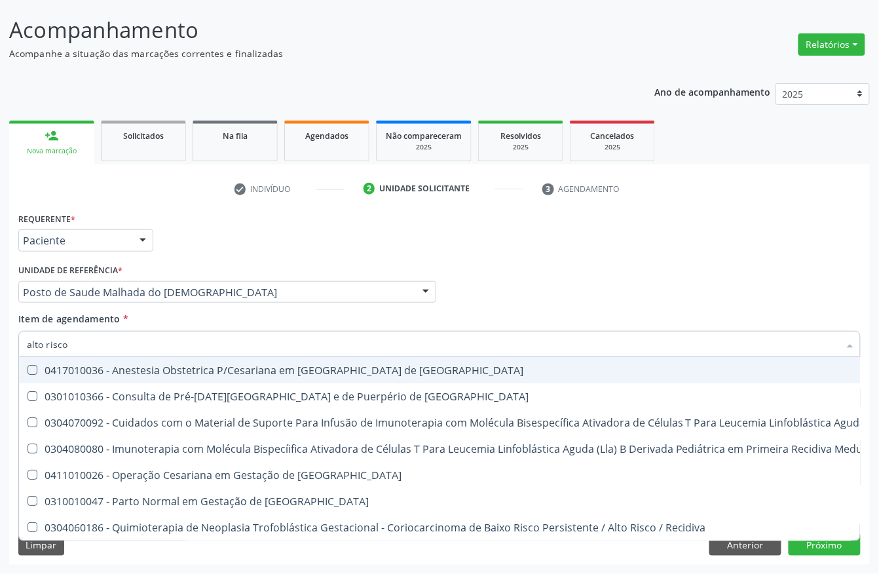
click at [310, 254] on div "Requerente * Paciente Profissional de Saúde Paciente Nenhum resultado encontrad…" at bounding box center [439, 234] width 849 height 51
type input "alto risco"
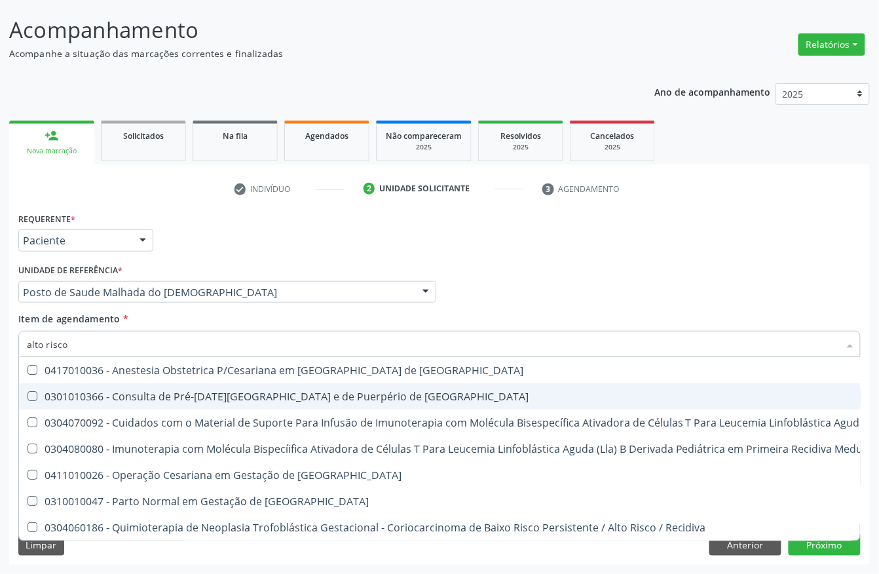
click at [242, 386] on span "0301010366 - Consulta de Pré-[DATE][GEOGRAPHIC_DATA] e de Puerpério de [GEOGRAP…" at bounding box center [700, 396] width 1362 height 26
checkbox Risco "true"
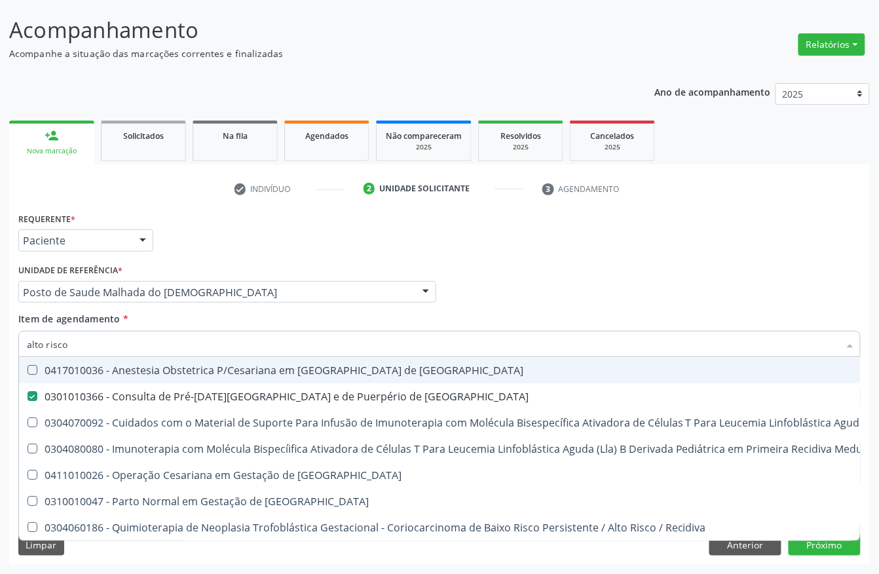
click at [305, 247] on div "Requerente * Paciente Profissional de Saúde Paciente Nenhum resultado encontrad…" at bounding box center [439, 234] width 849 height 51
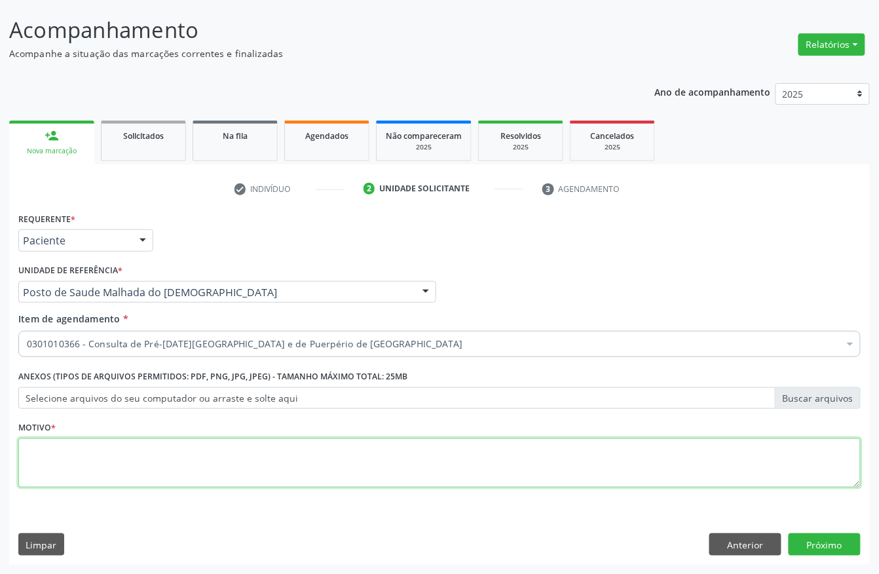
click at [109, 455] on textarea at bounding box center [439, 463] width 843 height 50
type textarea "a"
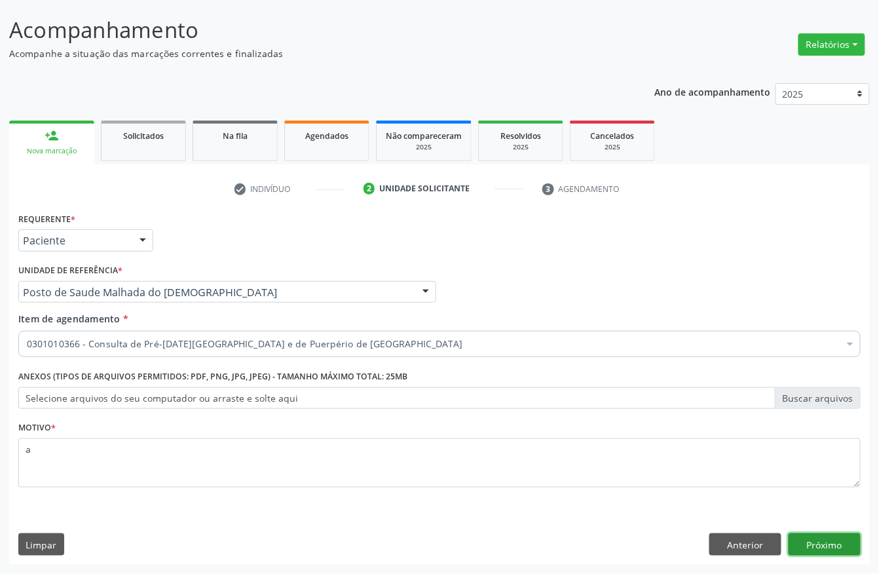
click at [811, 549] on button "Próximo" at bounding box center [825, 544] width 72 height 22
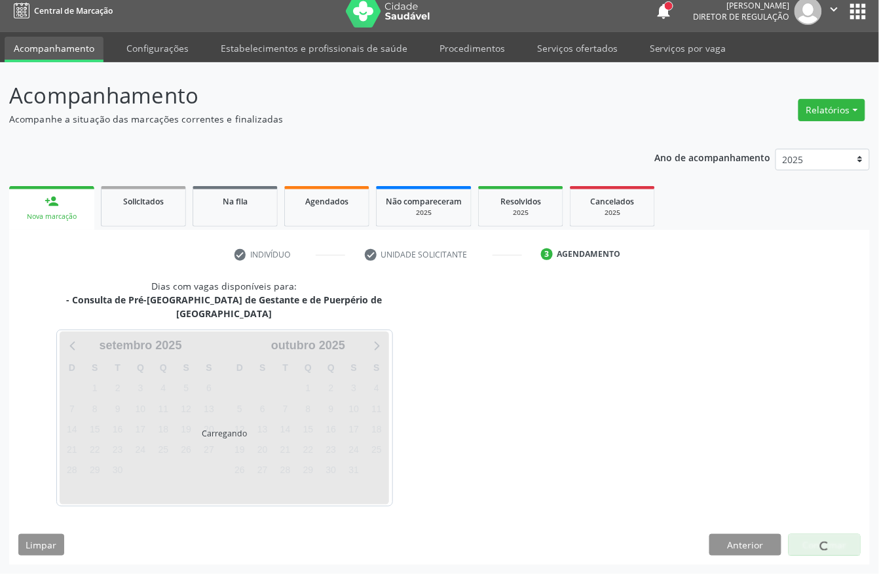
scroll to position [0, 0]
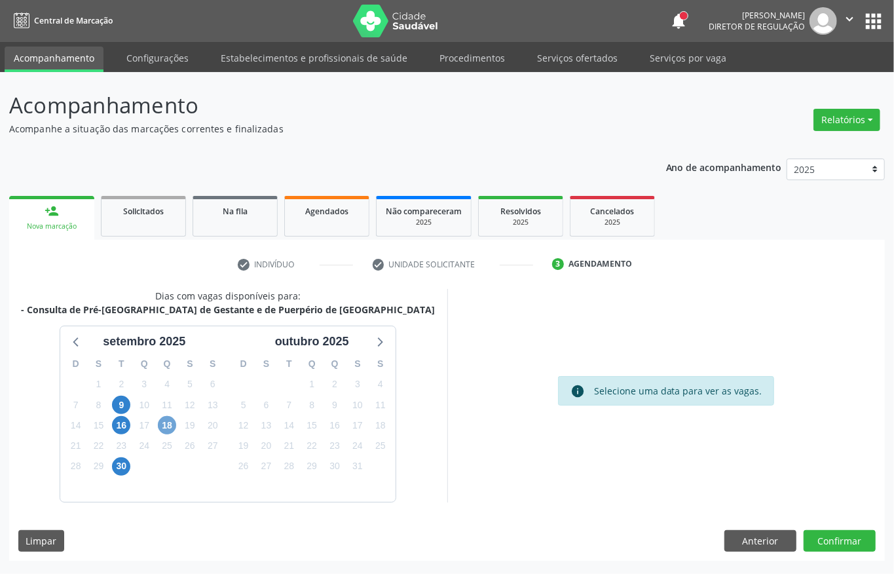
click at [174, 428] on span "18" at bounding box center [167, 425] width 18 height 18
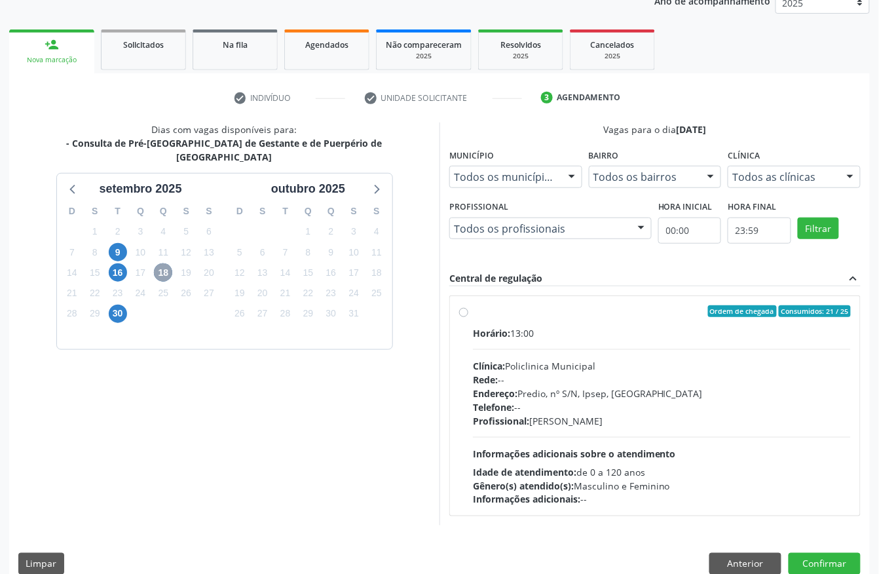
scroll to position [174, 0]
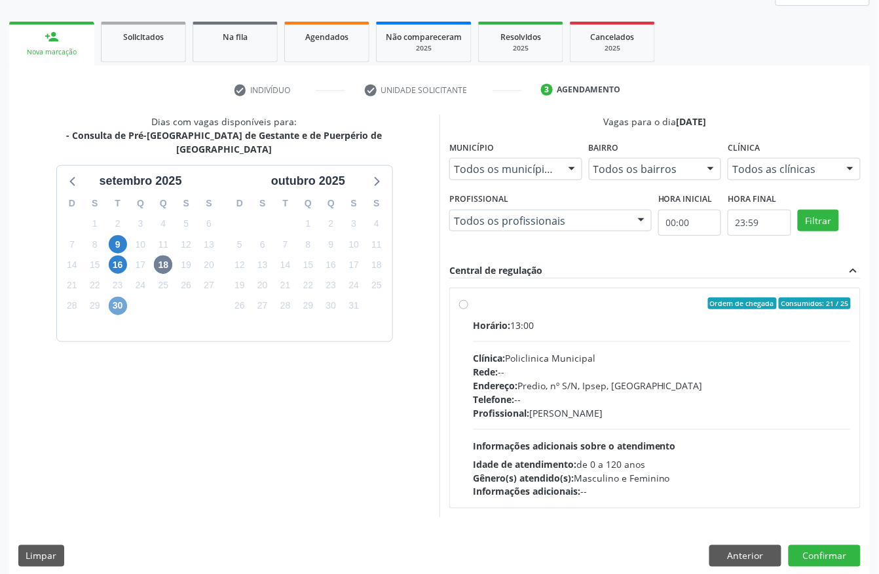
click at [124, 297] on span "30" at bounding box center [118, 306] width 18 height 18
click at [554, 404] on div "Telefone: --" at bounding box center [662, 399] width 378 height 14
click at [468, 309] on input "Ordem de chegada Consumidos: 7 / 25 Horário: 07:30 Clínica: Policlinica Municip…" at bounding box center [463, 303] width 9 height 12
radio input "true"
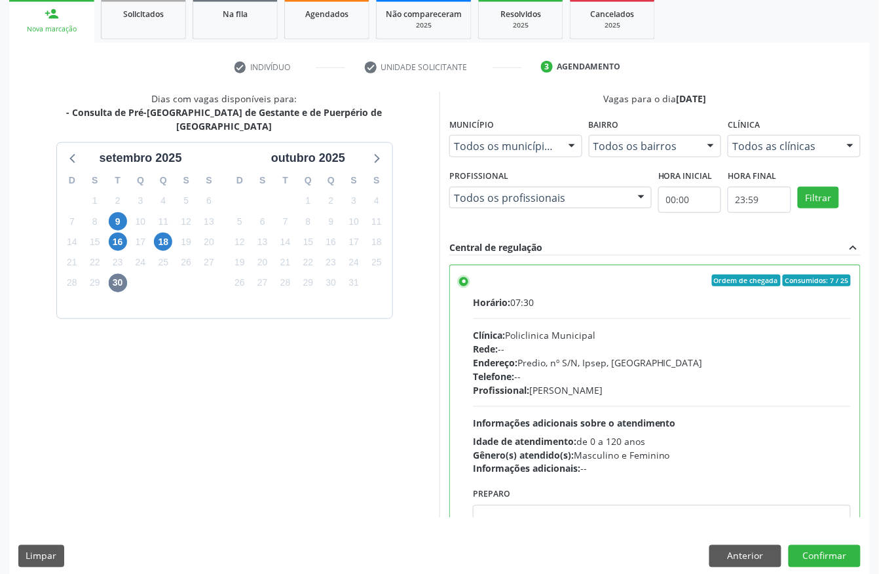
scroll to position [210, 0]
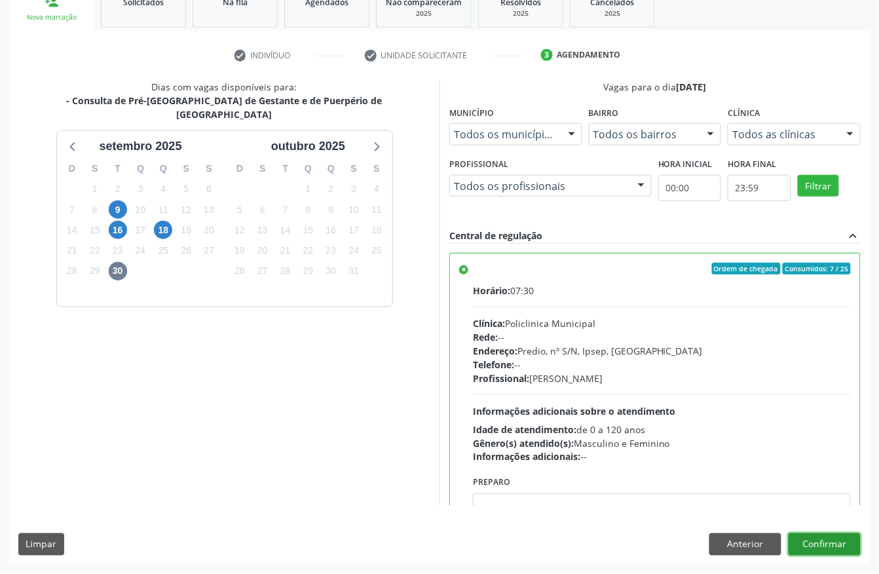
click at [843, 539] on button "Confirmar" at bounding box center [825, 544] width 72 height 22
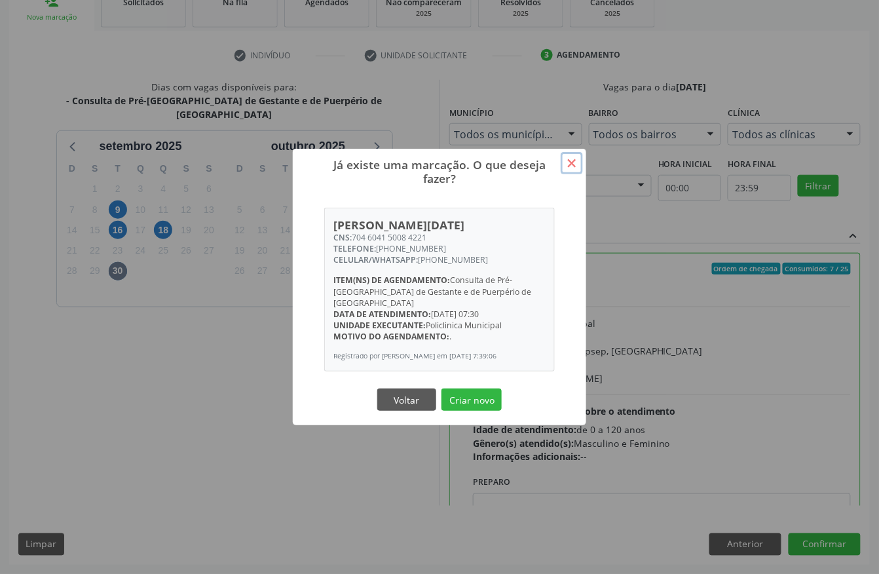
click at [578, 170] on button "×" at bounding box center [572, 163] width 22 height 22
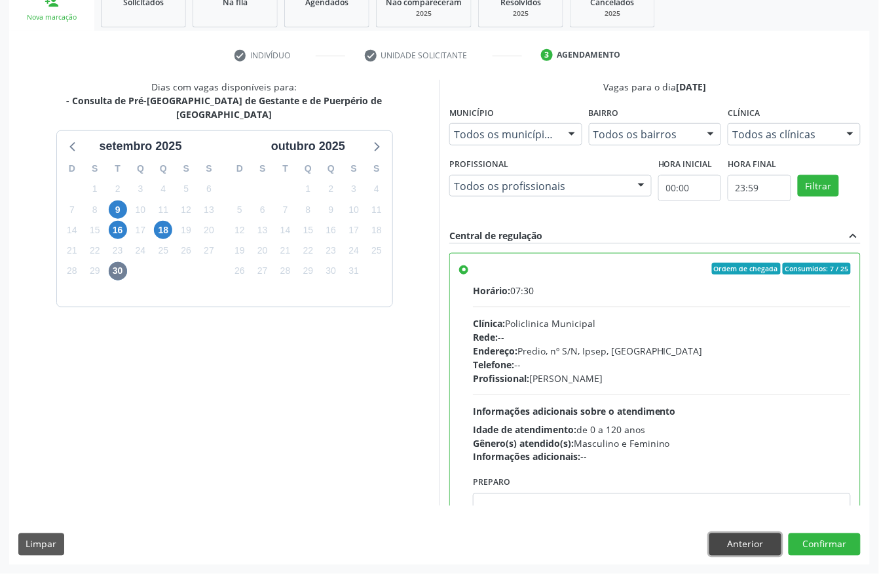
click at [740, 546] on button "Anterior" at bounding box center [746, 544] width 72 height 22
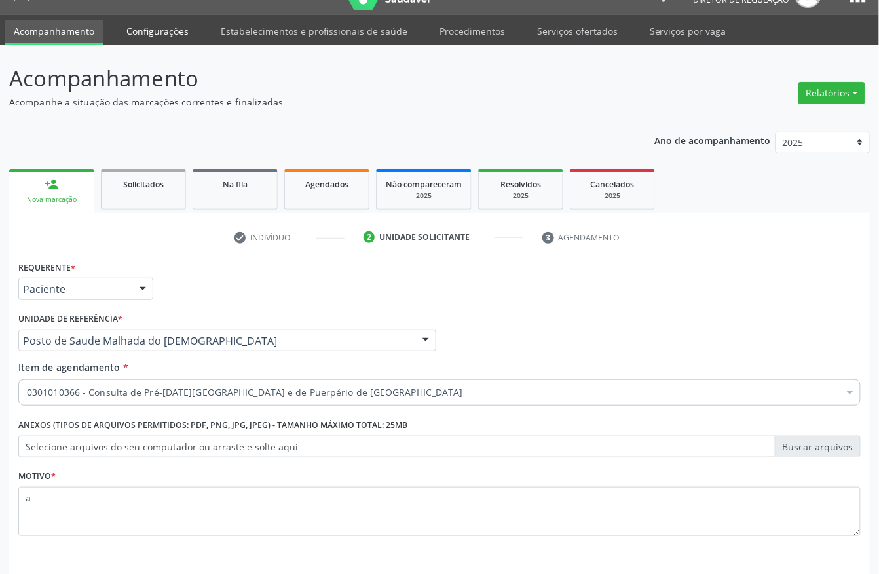
scroll to position [0, 0]
